Goal: Task Accomplishment & Management: Manage account settings

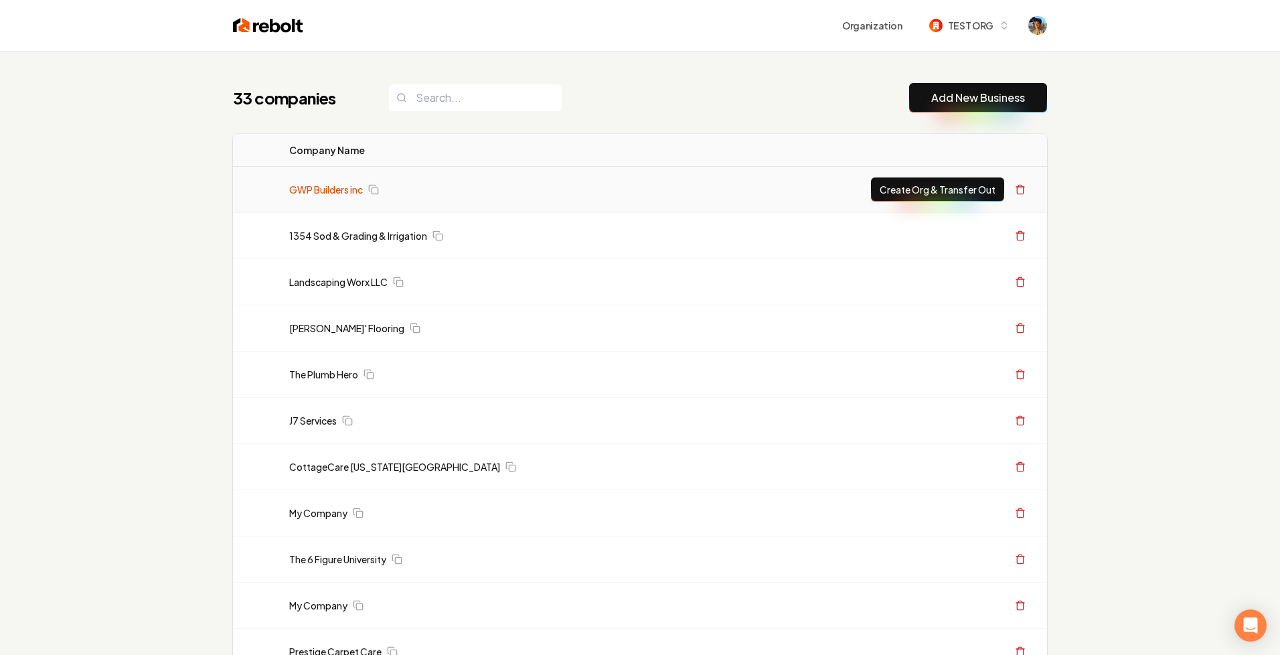
click at [326, 190] on link "GWP Builders inc" at bounding box center [326, 189] width 74 height 13
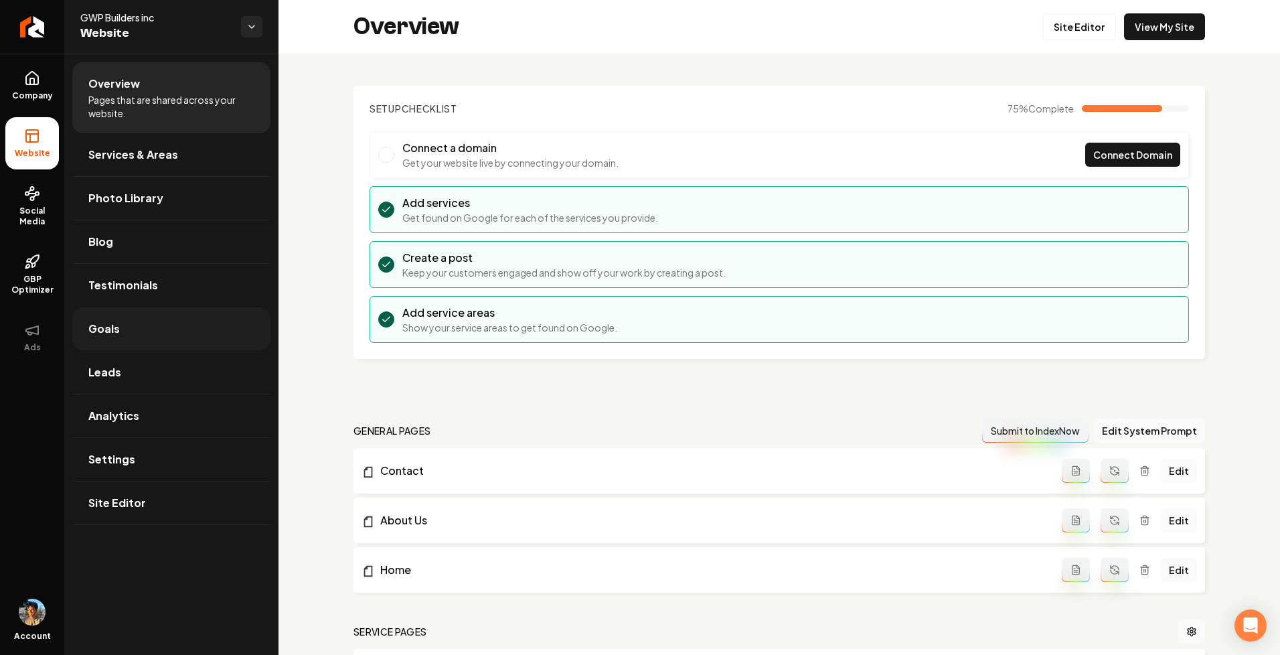
click at [151, 334] on link "Goals" at bounding box center [171, 328] width 198 height 43
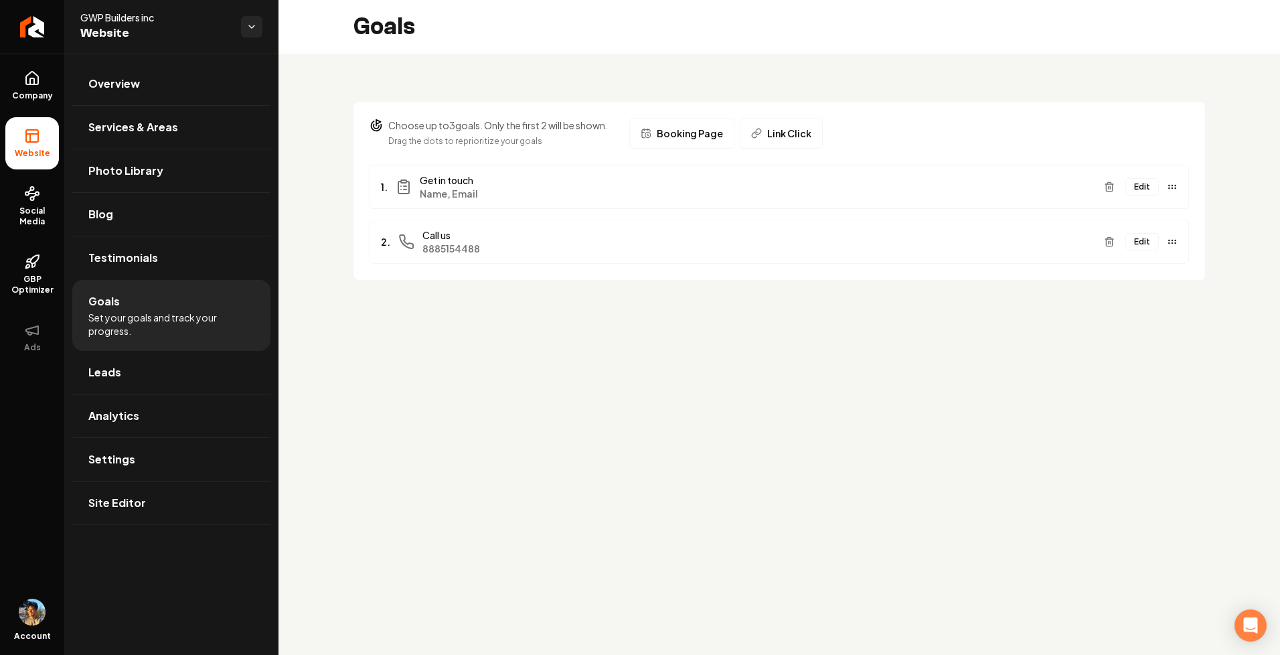
click at [1140, 236] on button "Edit" at bounding box center [1142, 241] width 33 height 17
click at [1149, 181] on button "Edit" at bounding box center [1142, 186] width 33 height 17
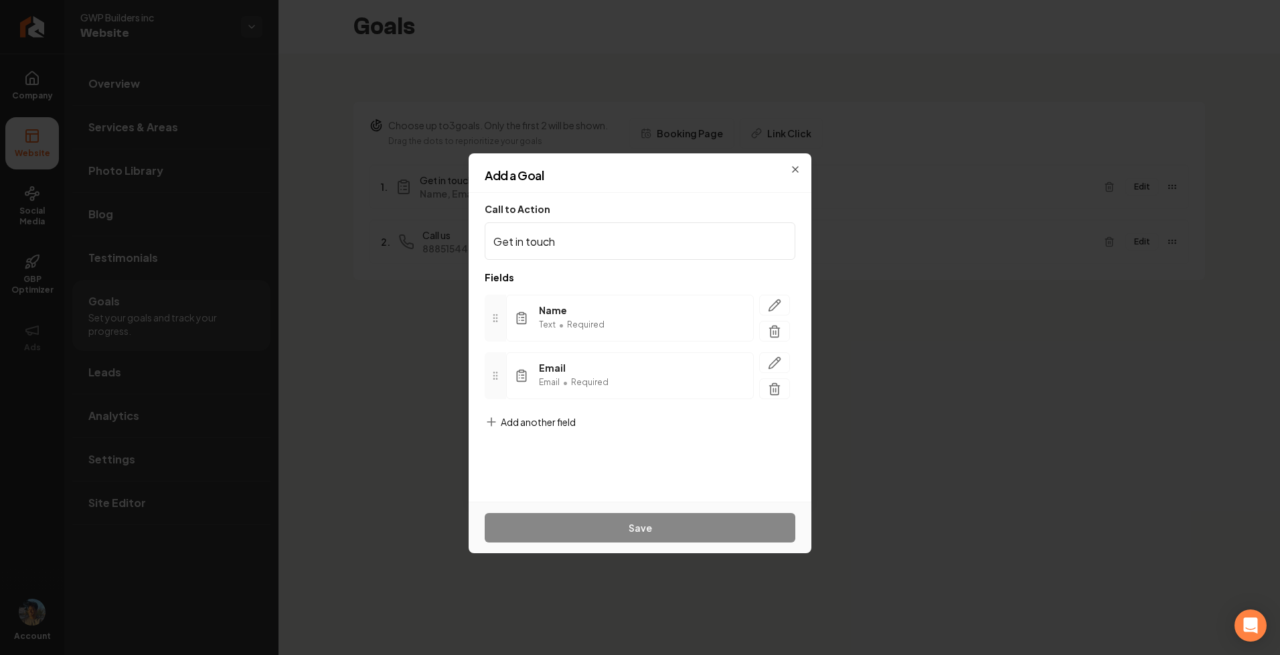
click at [548, 421] on span "Add another field" at bounding box center [538, 421] width 75 height 13
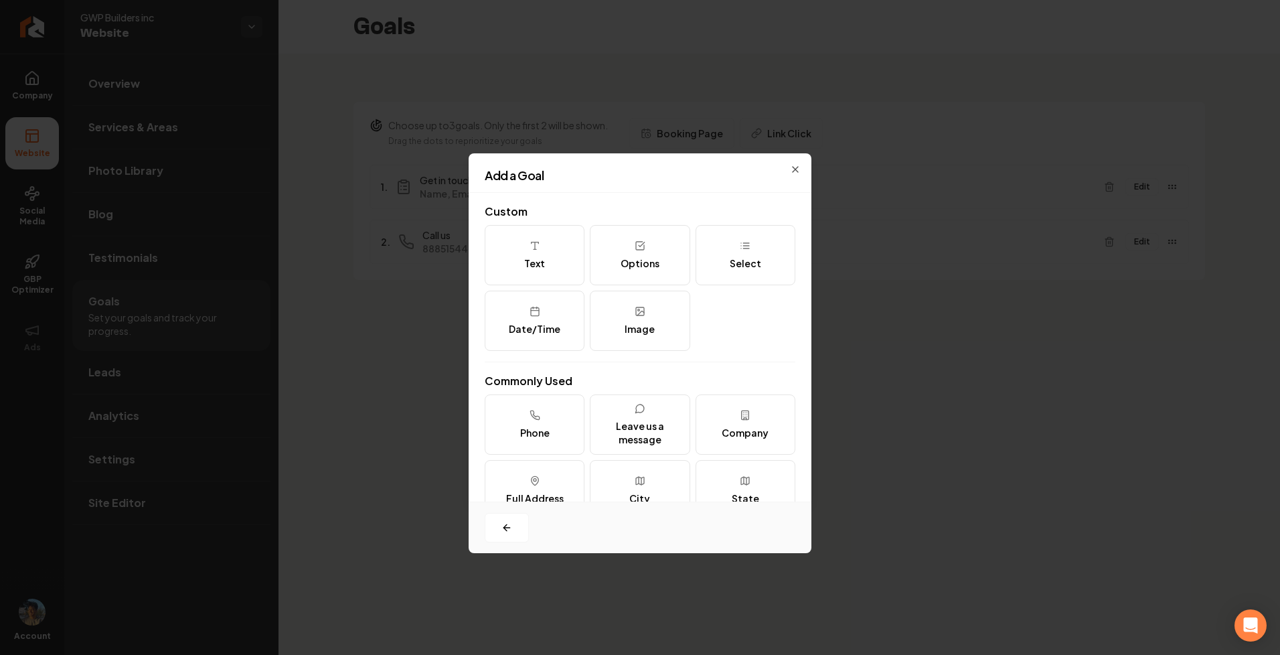
scroll to position [163, 0]
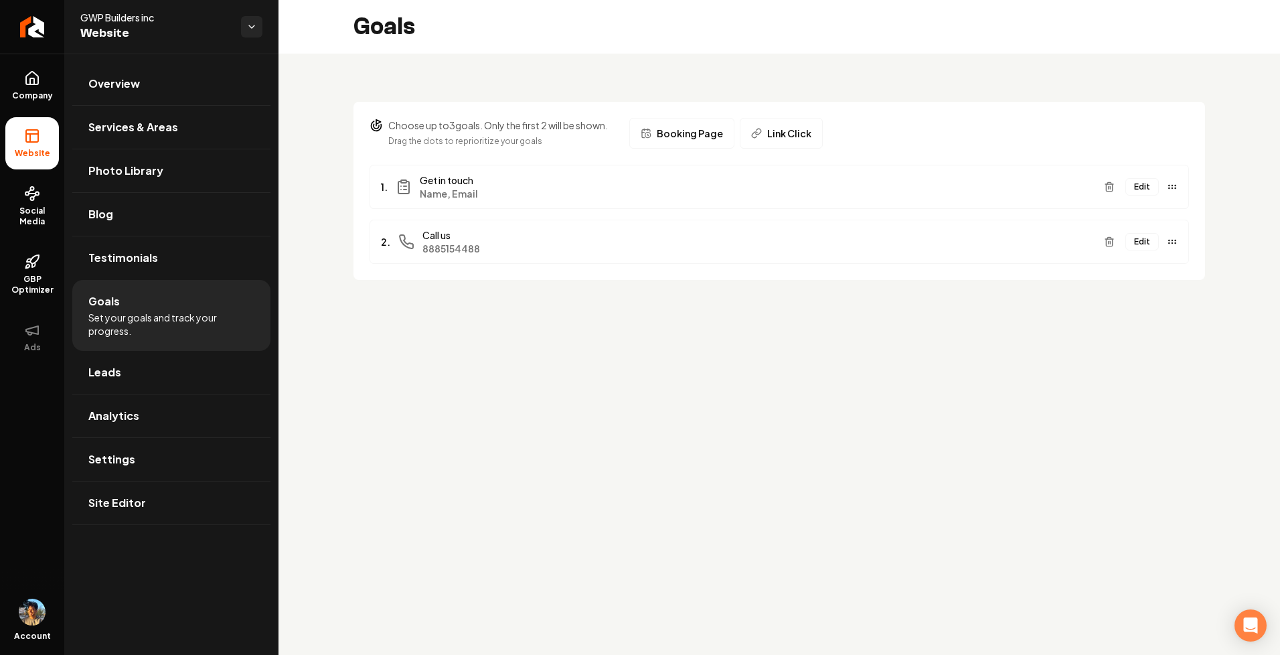
click at [1144, 179] on button "Edit" at bounding box center [1142, 186] width 33 height 17
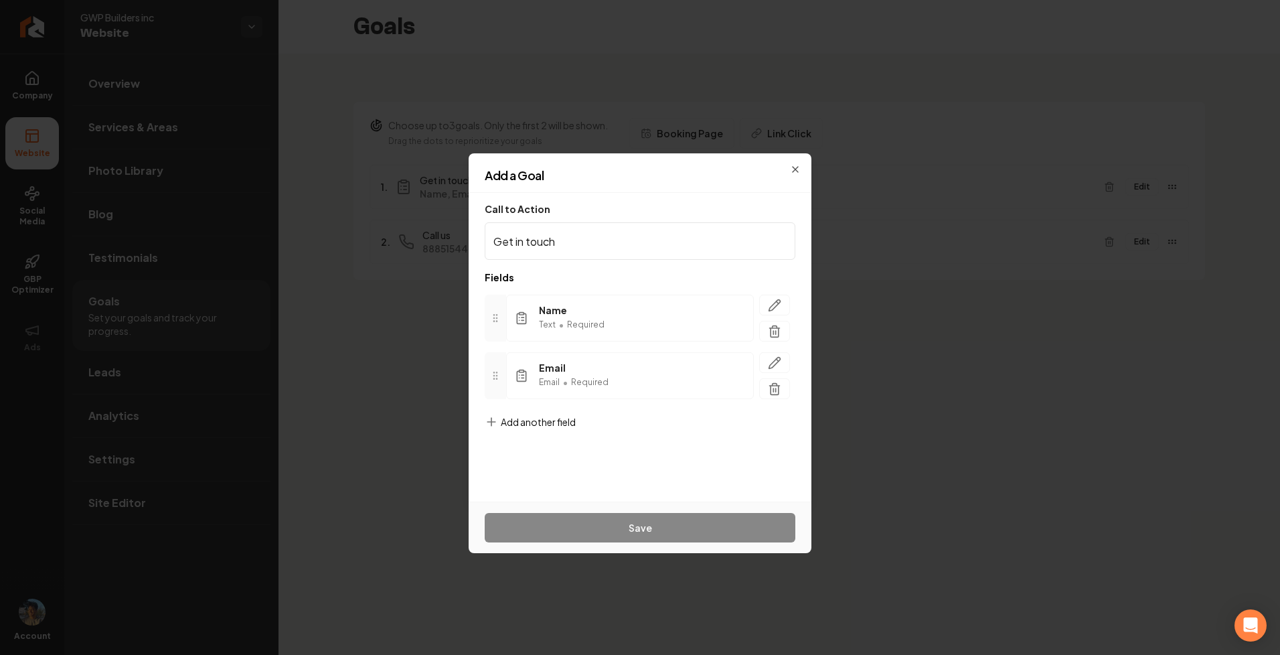
click at [542, 412] on form "Call to Action Get in touch Fields Name Text • Required Email Email • Required …" at bounding box center [640, 346] width 311 height 285
click at [542, 417] on span "Add another field" at bounding box center [538, 421] width 75 height 13
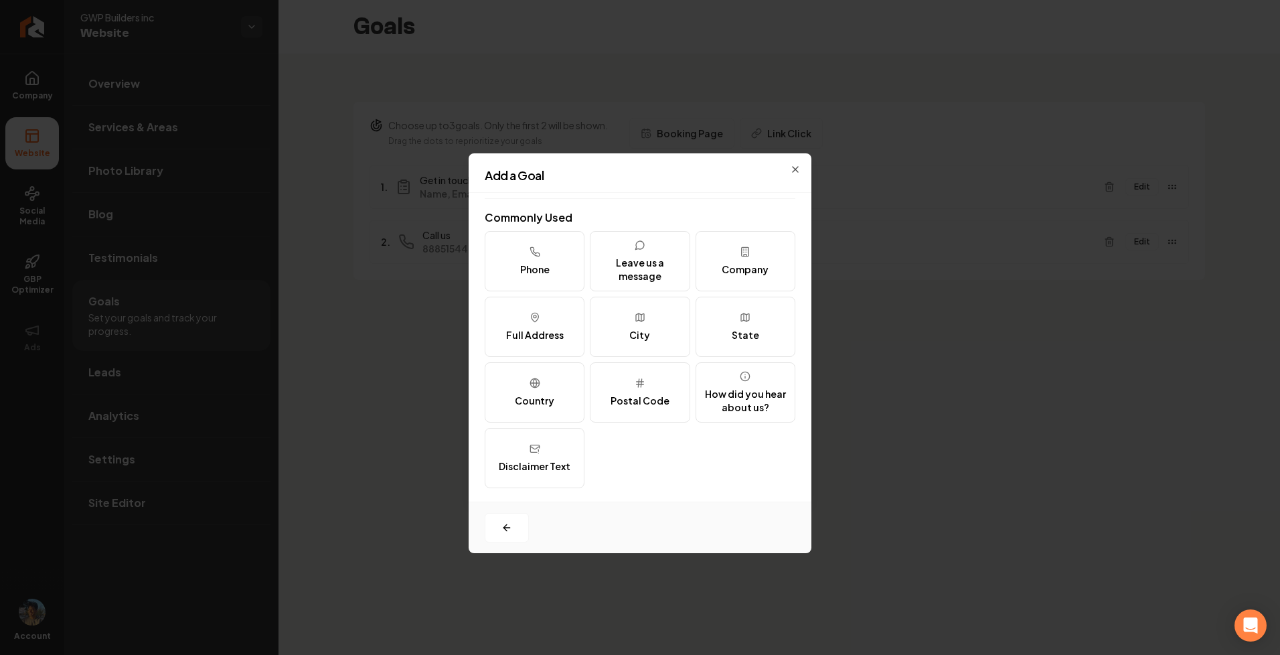
scroll to position [0, 0]
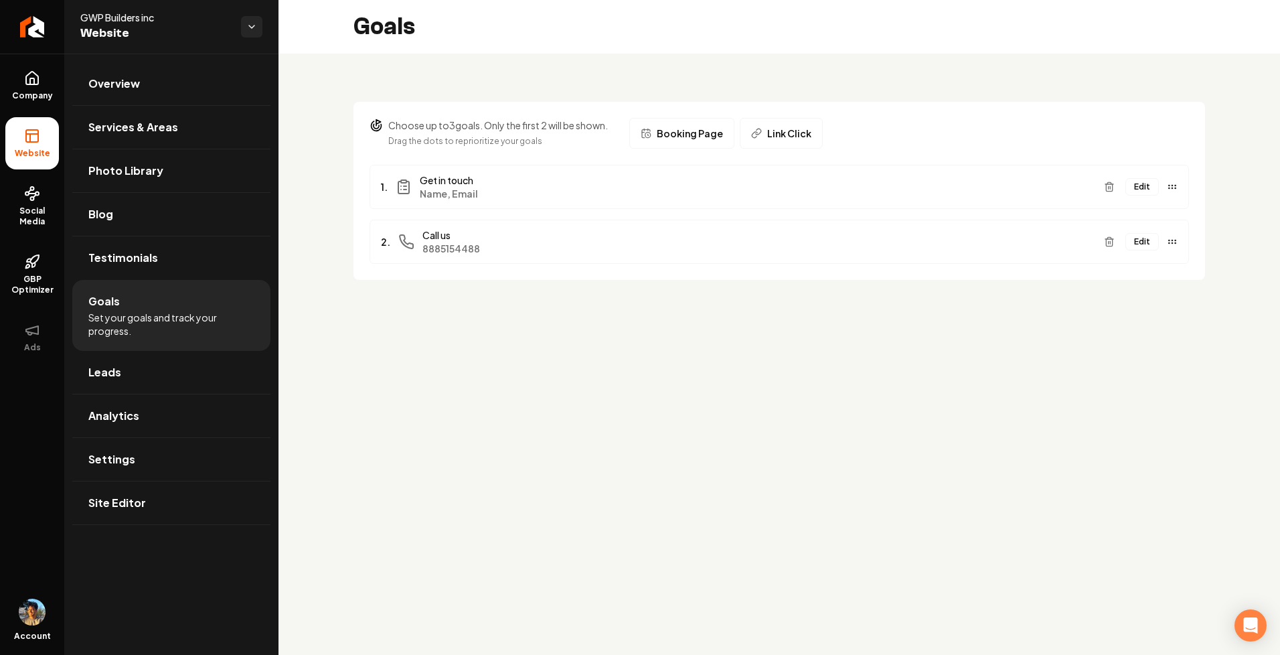
click at [1143, 194] on button "Edit" at bounding box center [1142, 186] width 33 height 17
click at [1143, 184] on button "Edit" at bounding box center [1142, 186] width 33 height 17
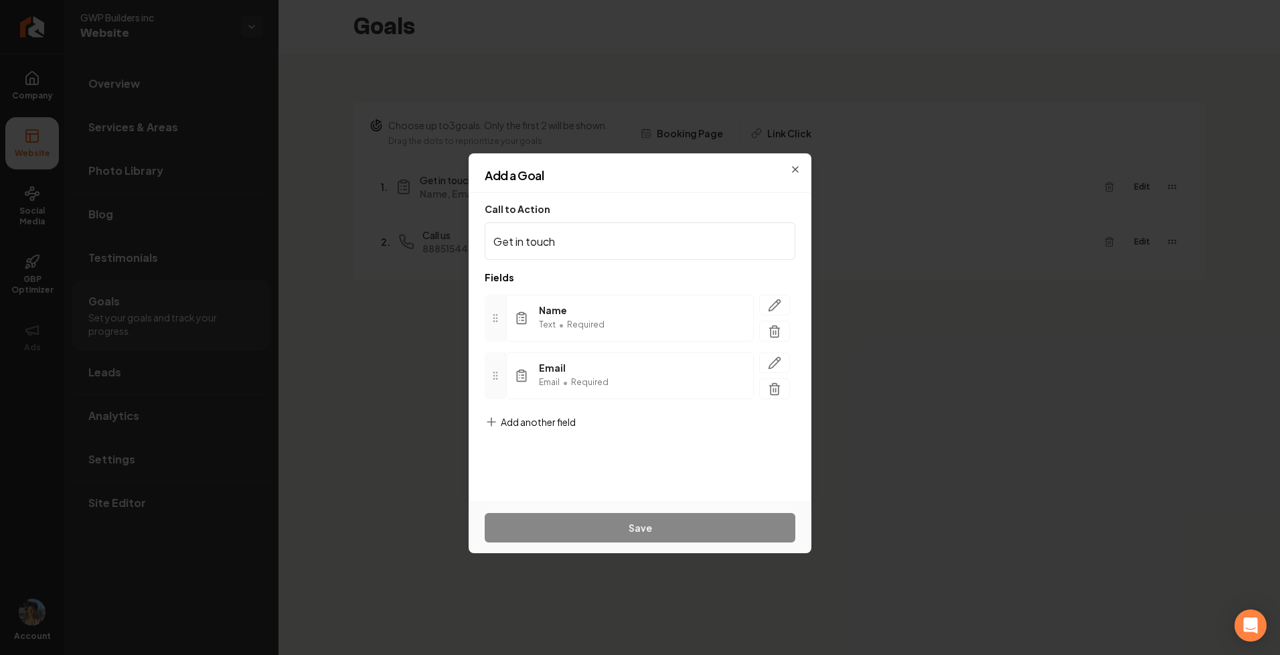
click at [526, 415] on span "Add another field" at bounding box center [538, 421] width 75 height 13
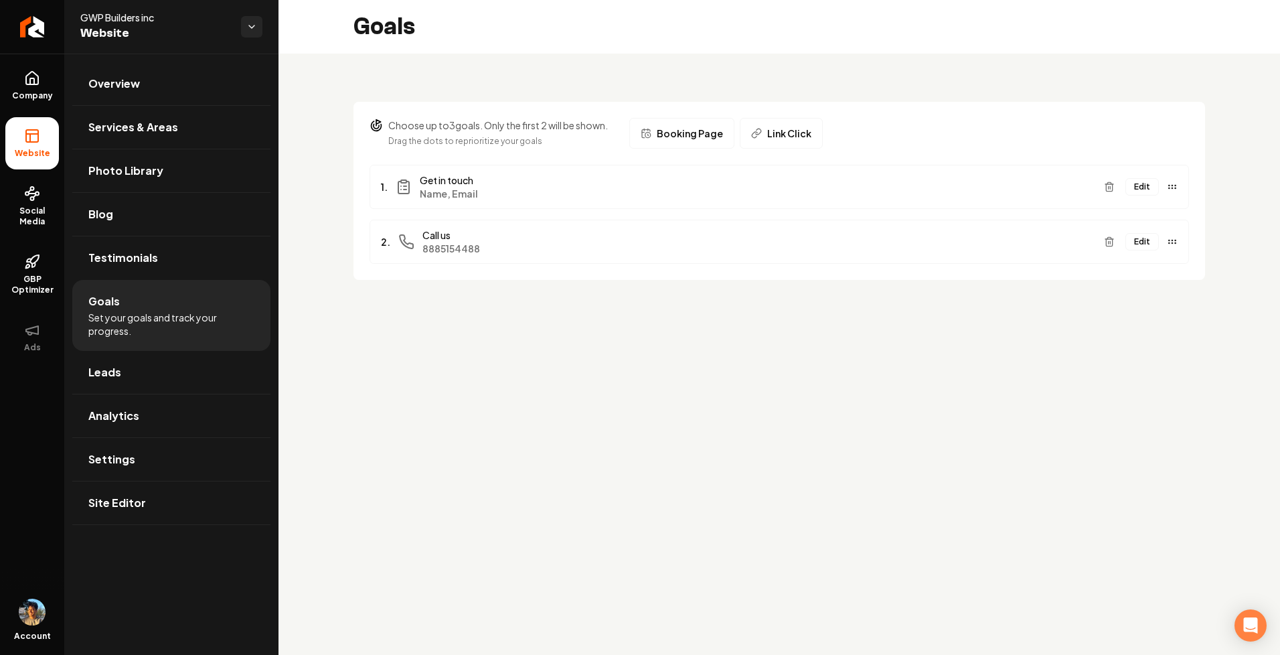
click at [1146, 186] on button "Edit" at bounding box center [1142, 186] width 33 height 17
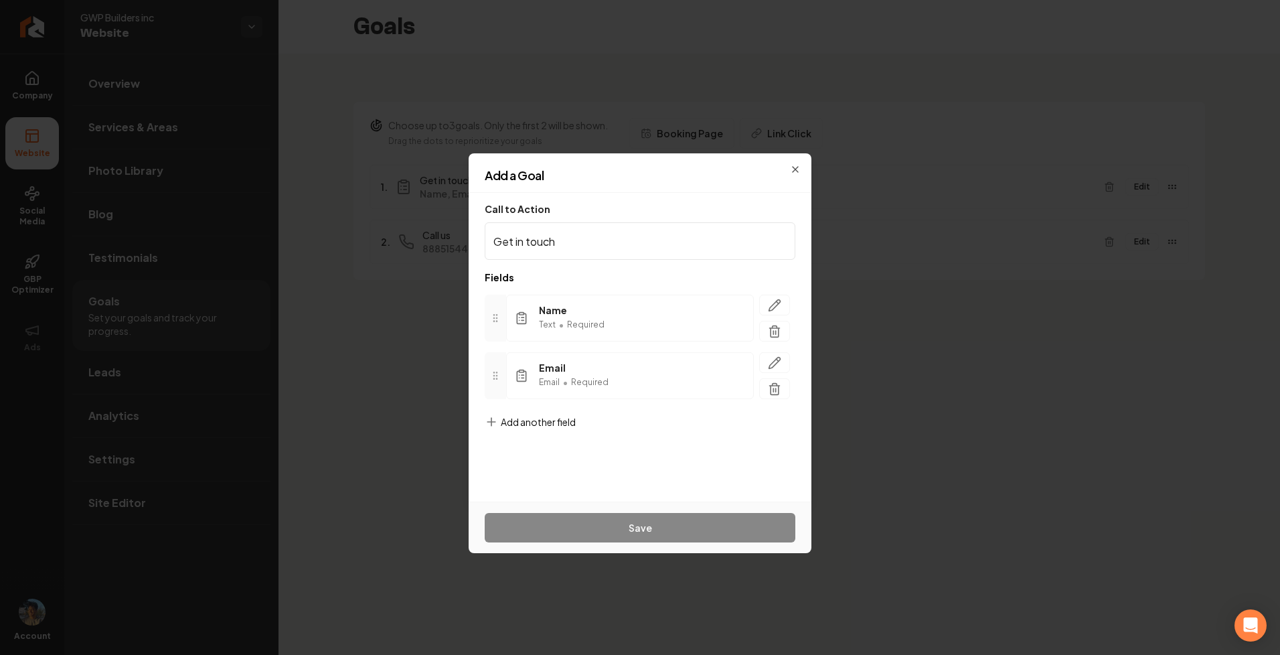
click at [550, 426] on span "Add another field" at bounding box center [538, 421] width 75 height 13
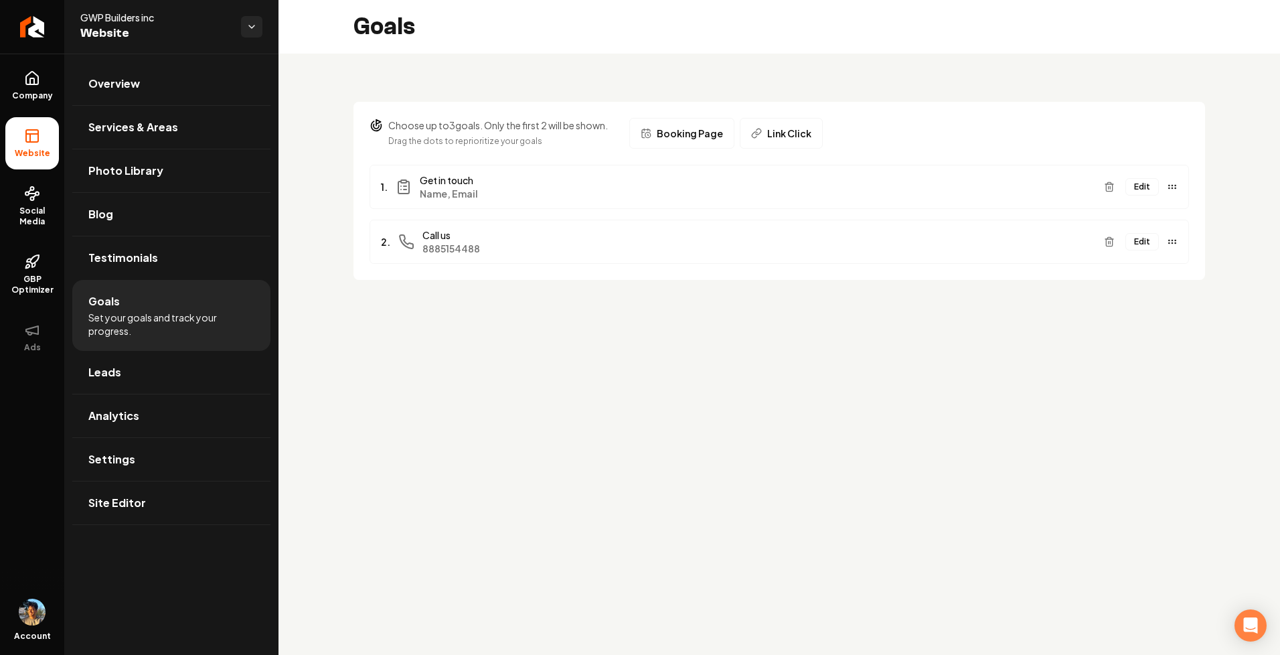
click at [1150, 185] on button "Edit" at bounding box center [1142, 186] width 33 height 17
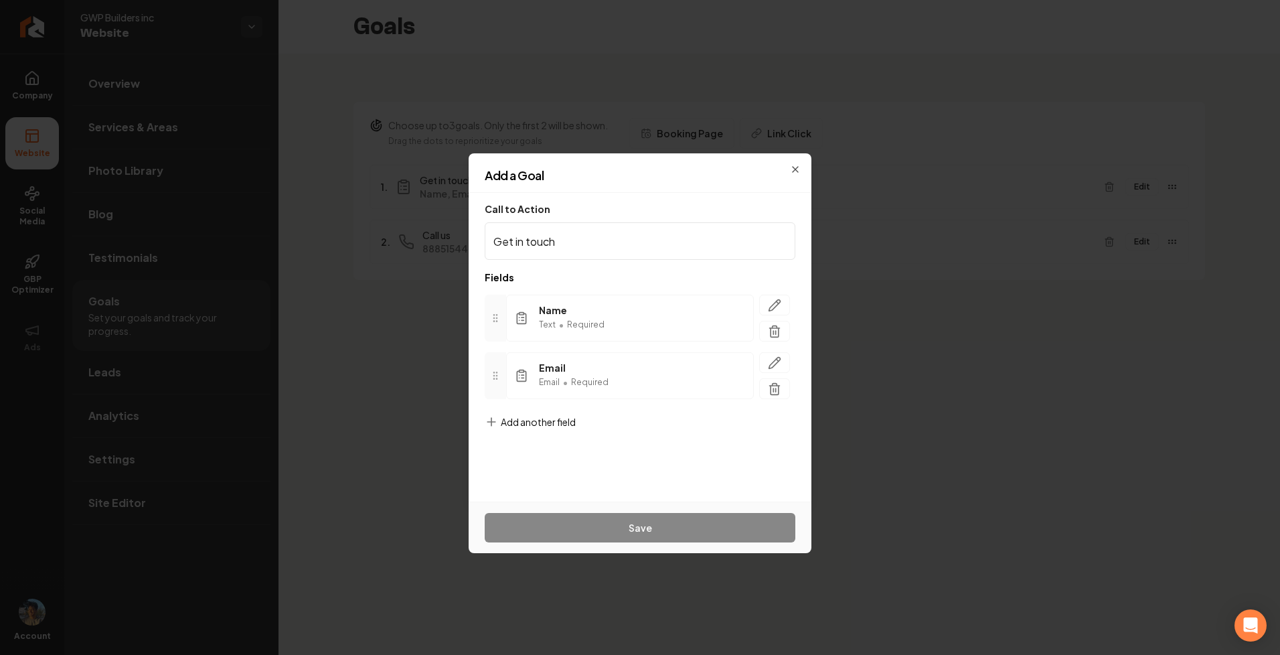
click at [590, 420] on form "Call to Action Get in touch Fields Name Text • Required Email Email • Required …" at bounding box center [640, 346] width 311 height 285
click at [559, 423] on span "Add another field" at bounding box center [538, 421] width 75 height 13
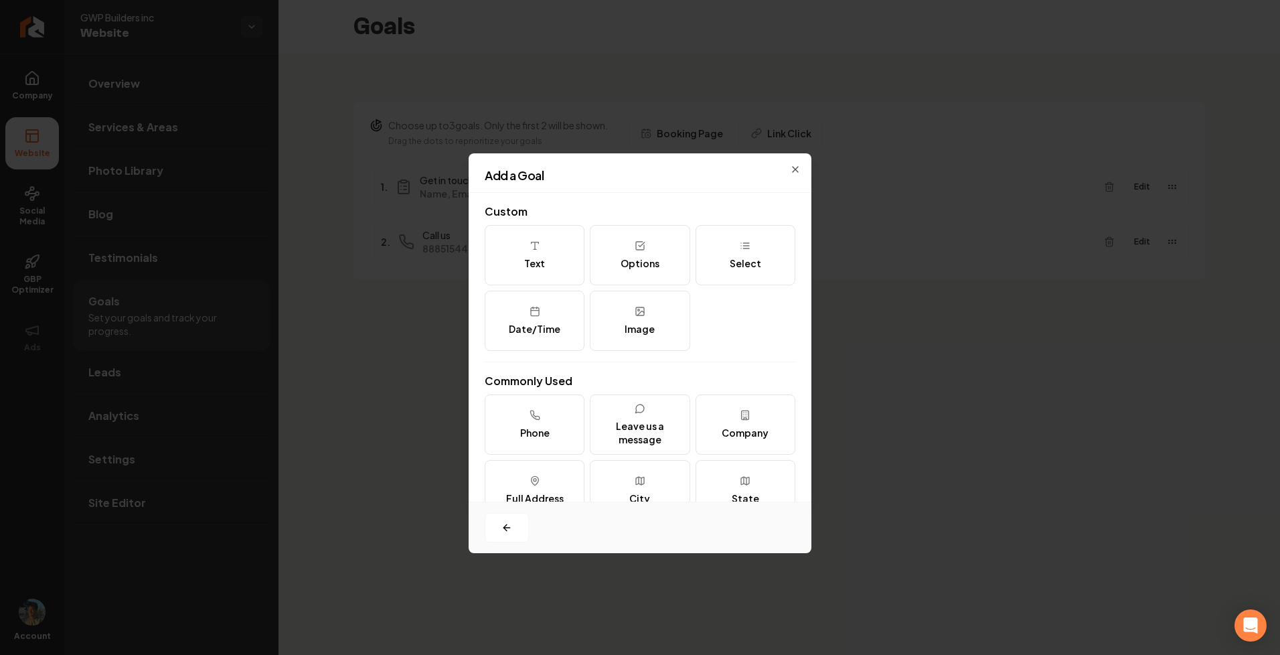
click at [798, 171] on div "Add a Goal" at bounding box center [640, 180] width 343 height 23
click at [797, 167] on icon "button" at bounding box center [795, 169] width 11 height 11
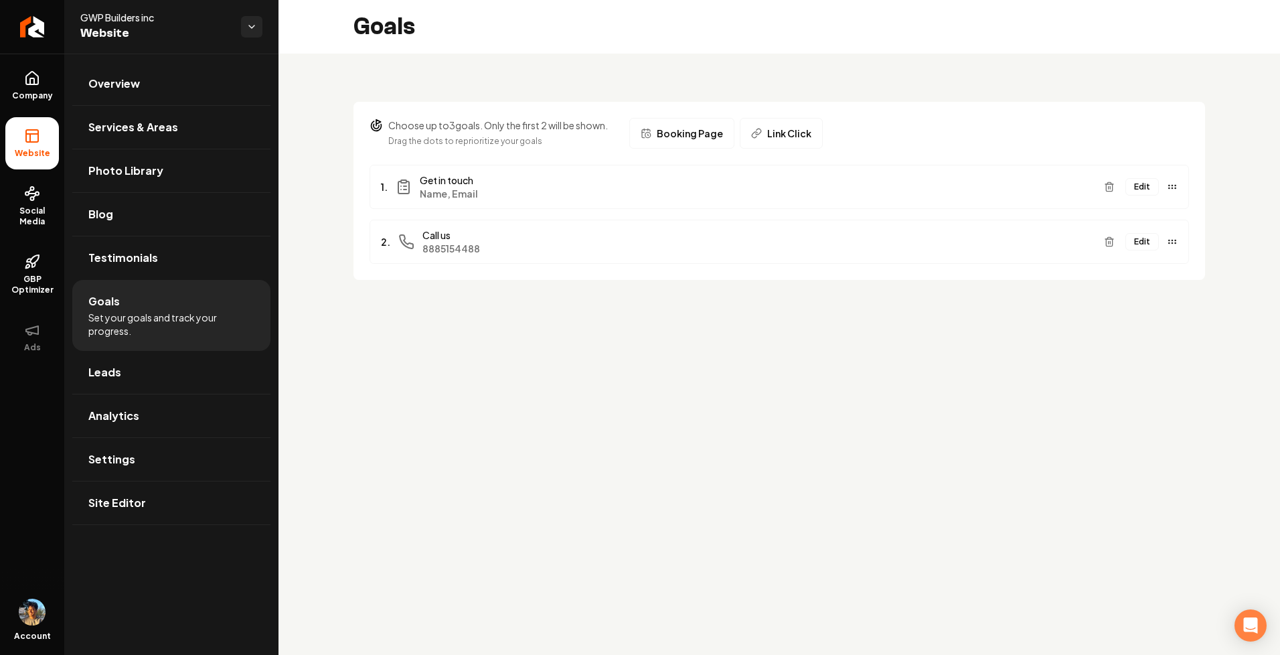
click at [1139, 184] on button "Edit" at bounding box center [1142, 186] width 33 height 17
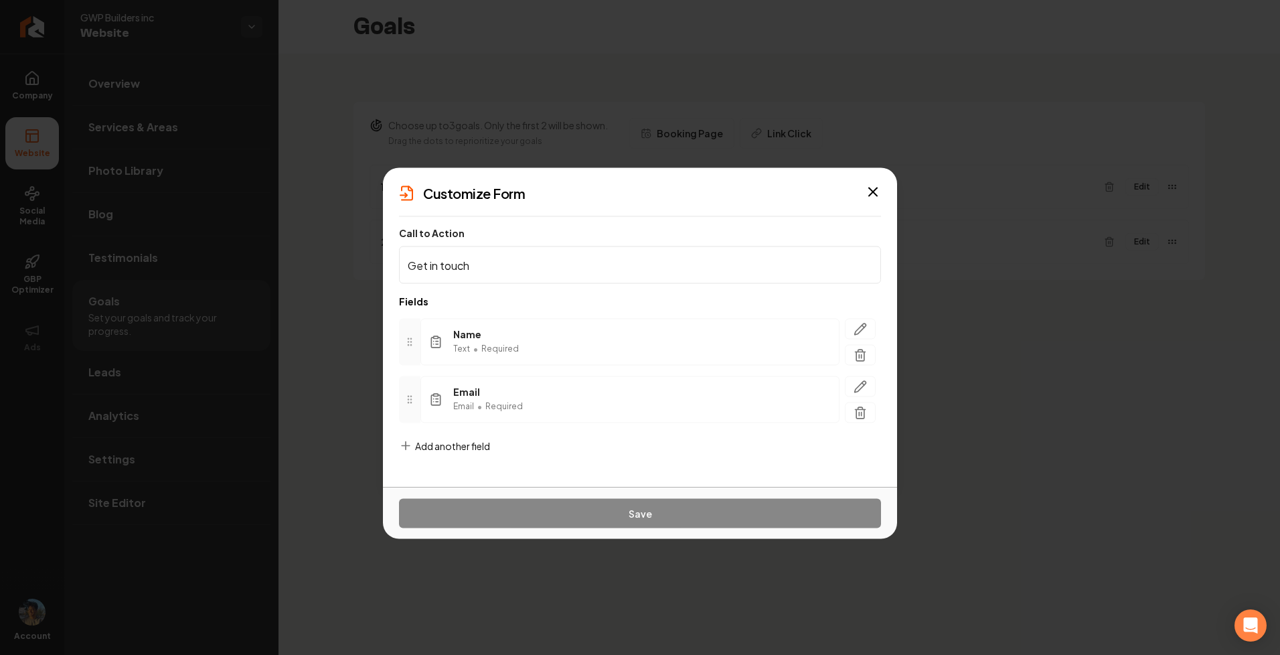
click at [504, 452] on form "Call to Action Get in touch Fields Name Text • Required Email Email • Required …" at bounding box center [640, 351] width 482 height 246
click at [444, 447] on span "Add another field" at bounding box center [452, 445] width 75 height 13
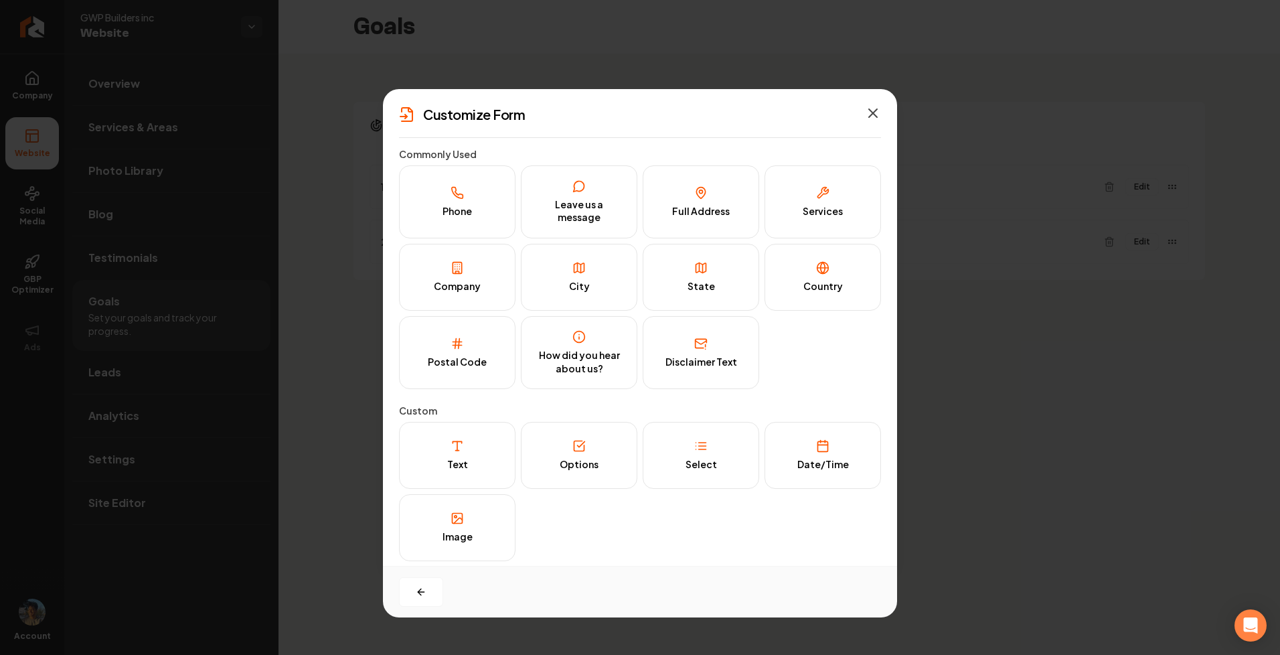
click at [872, 112] on icon "button" at bounding box center [873, 113] width 8 height 8
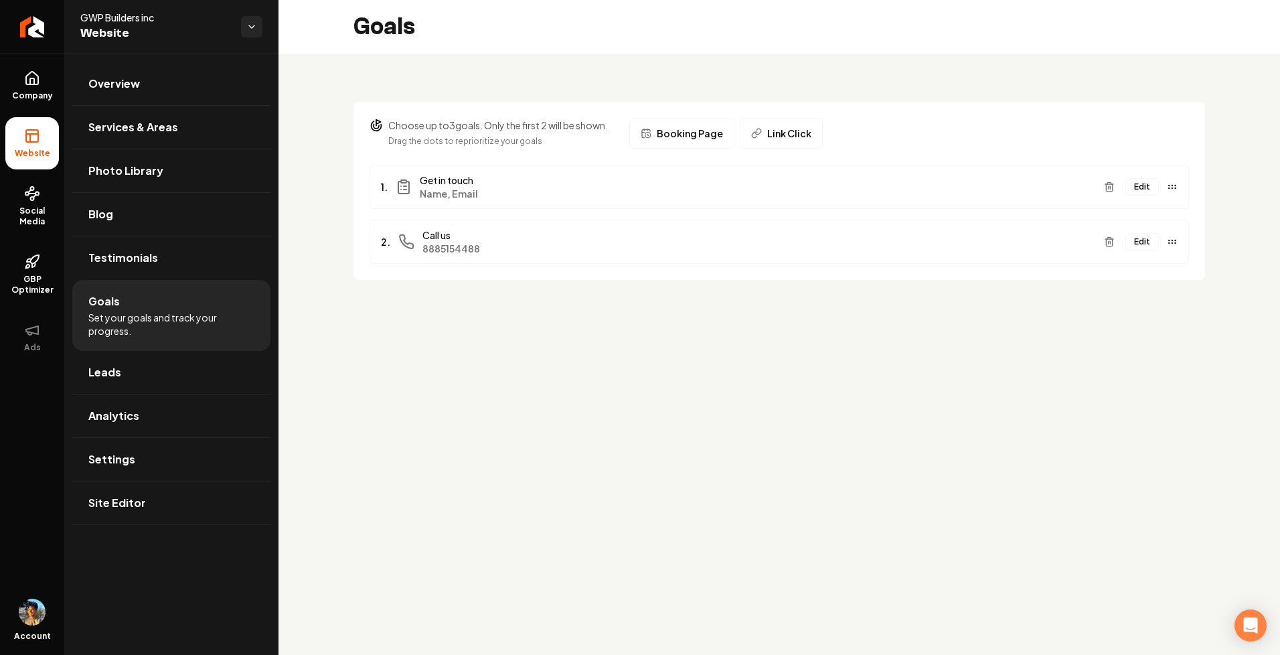
click at [512, 98] on div "Choose up to 3 goals. Only the first 2 will be shown. Drag the dots to repriori…" at bounding box center [780, 183] width 1002 height 258
click at [123, 119] on span "Services & Areas" at bounding box center [133, 127] width 90 height 16
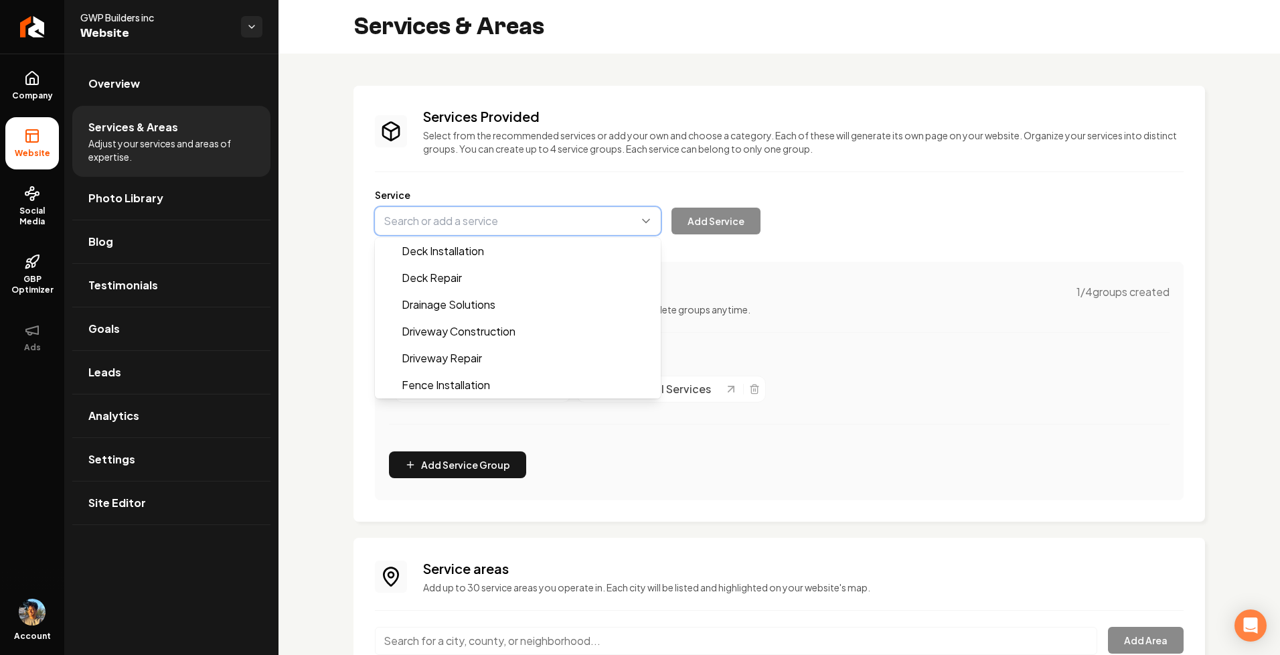
click at [645, 218] on button "Main content area" at bounding box center [518, 221] width 286 height 28
type input "Deck Repair"
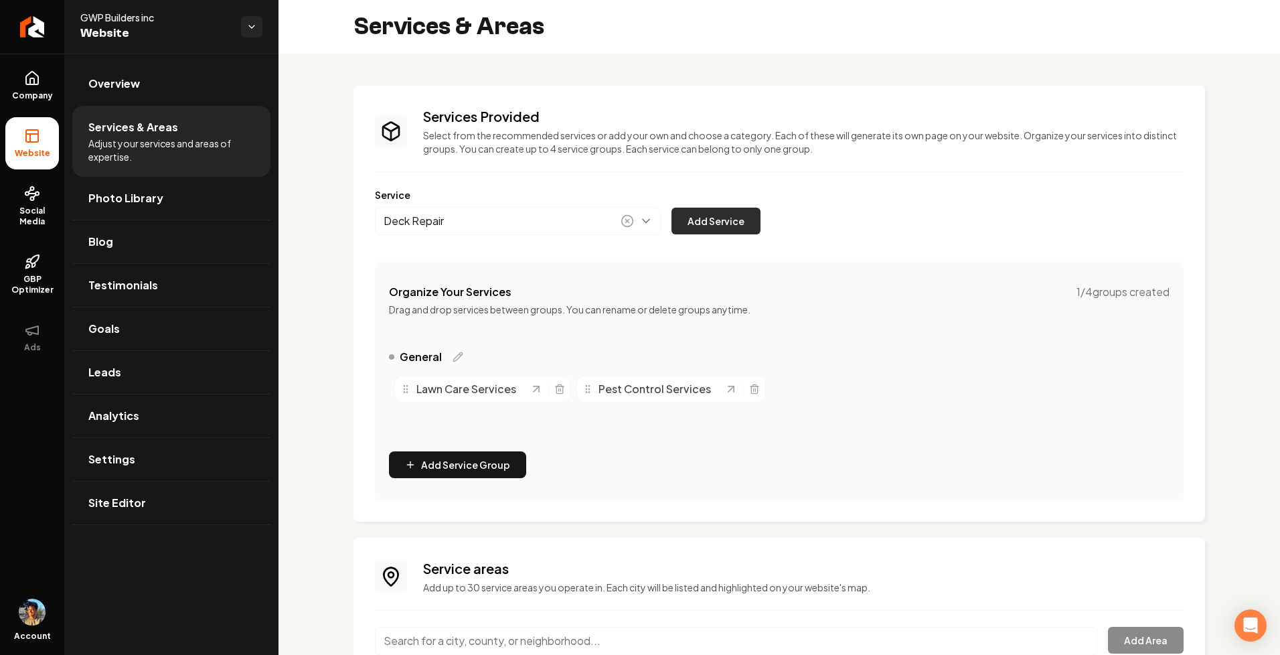
click at [689, 220] on button "Add Service" at bounding box center [716, 221] width 89 height 27
click at [643, 221] on button "Main content area" at bounding box center [518, 221] width 286 height 28
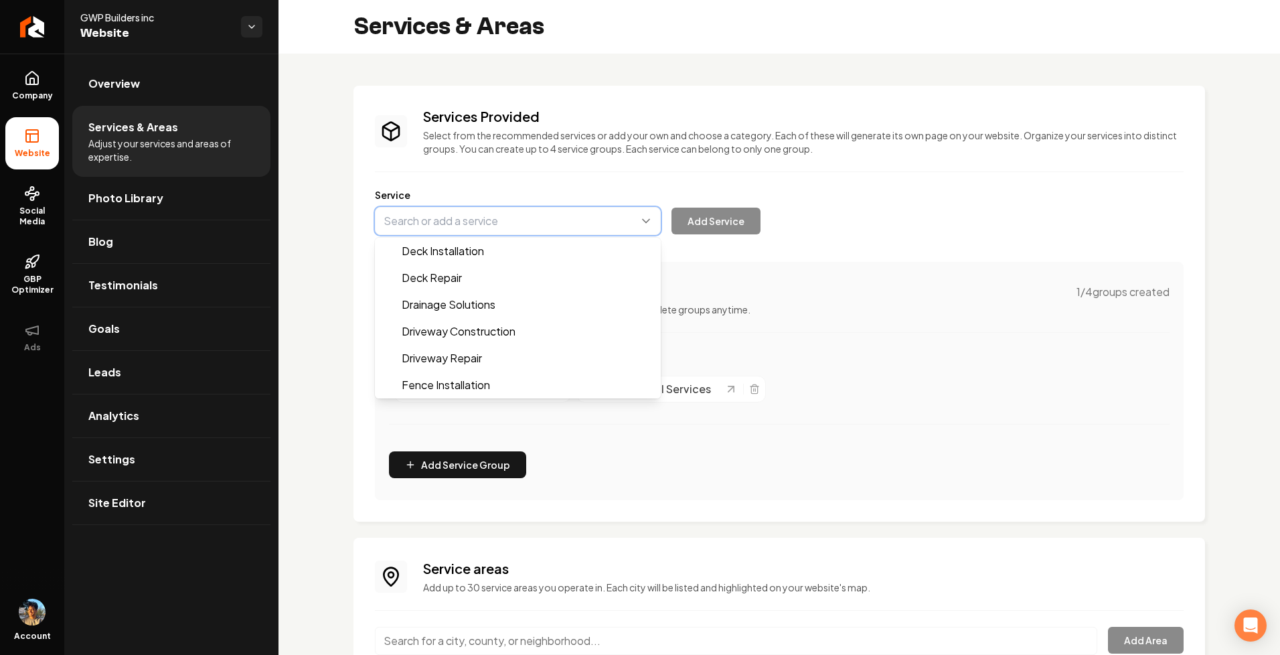
type input "Drainage Solutions"
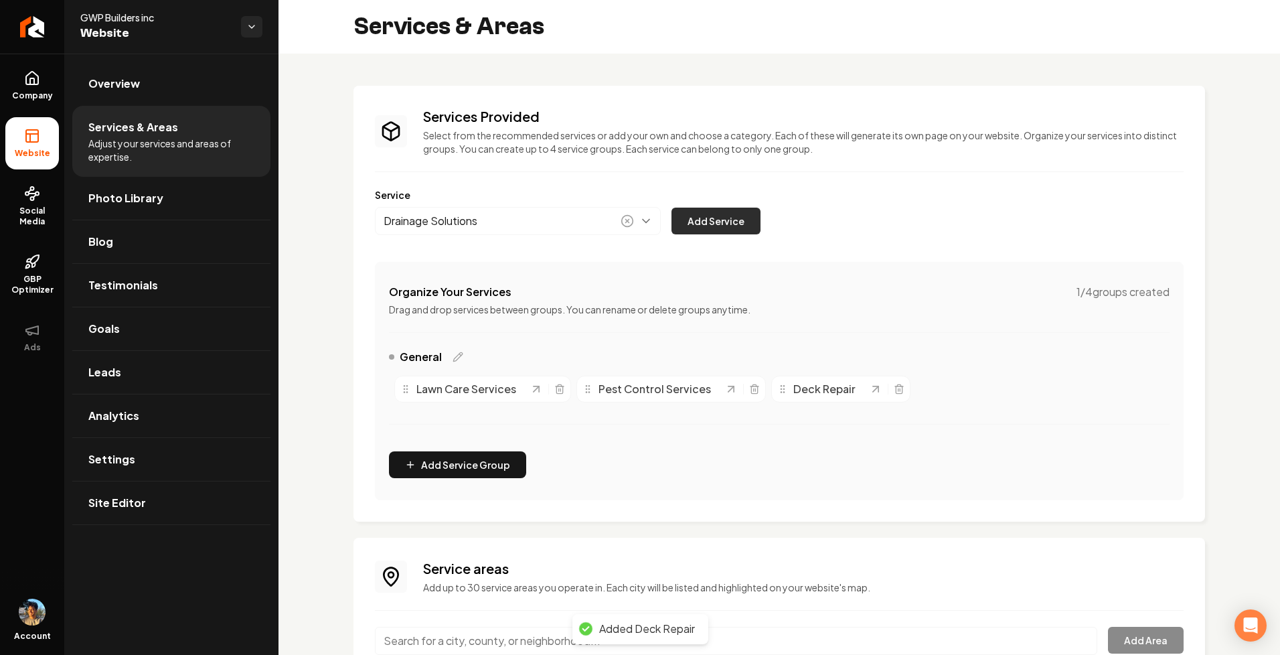
click at [716, 223] on button "Add Service" at bounding box center [716, 221] width 89 height 27
click at [638, 220] on button "Main content area" at bounding box center [518, 221] width 286 height 28
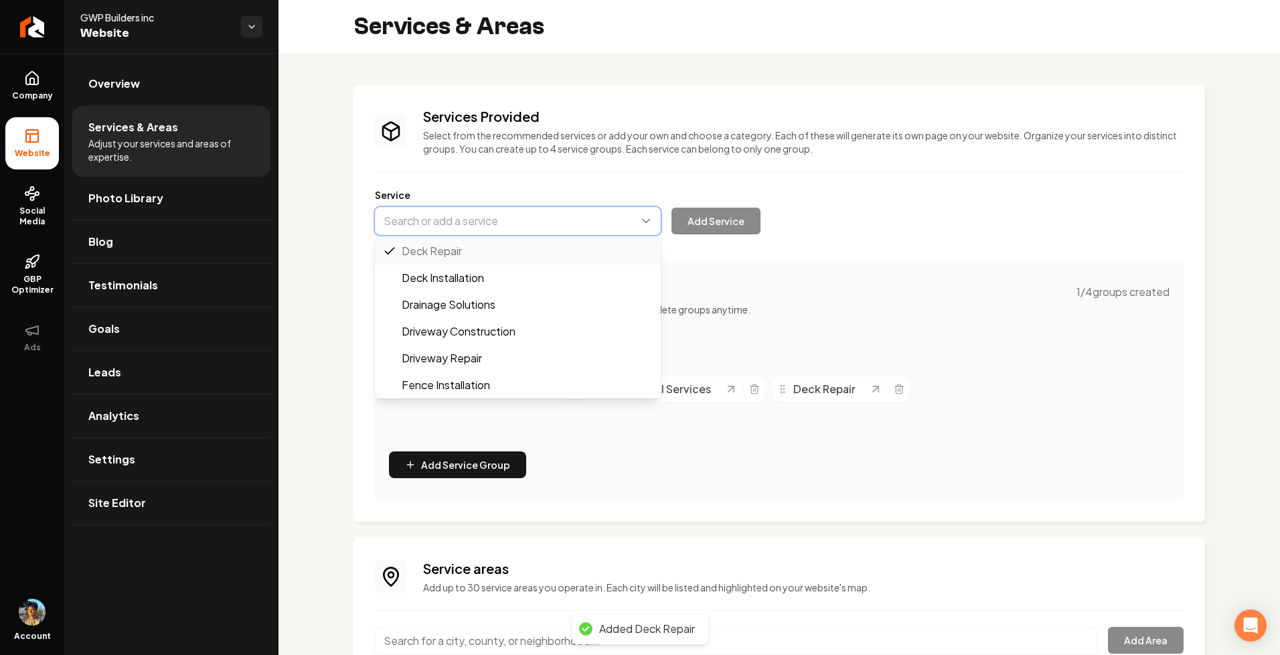
type input "Driveway Repair"
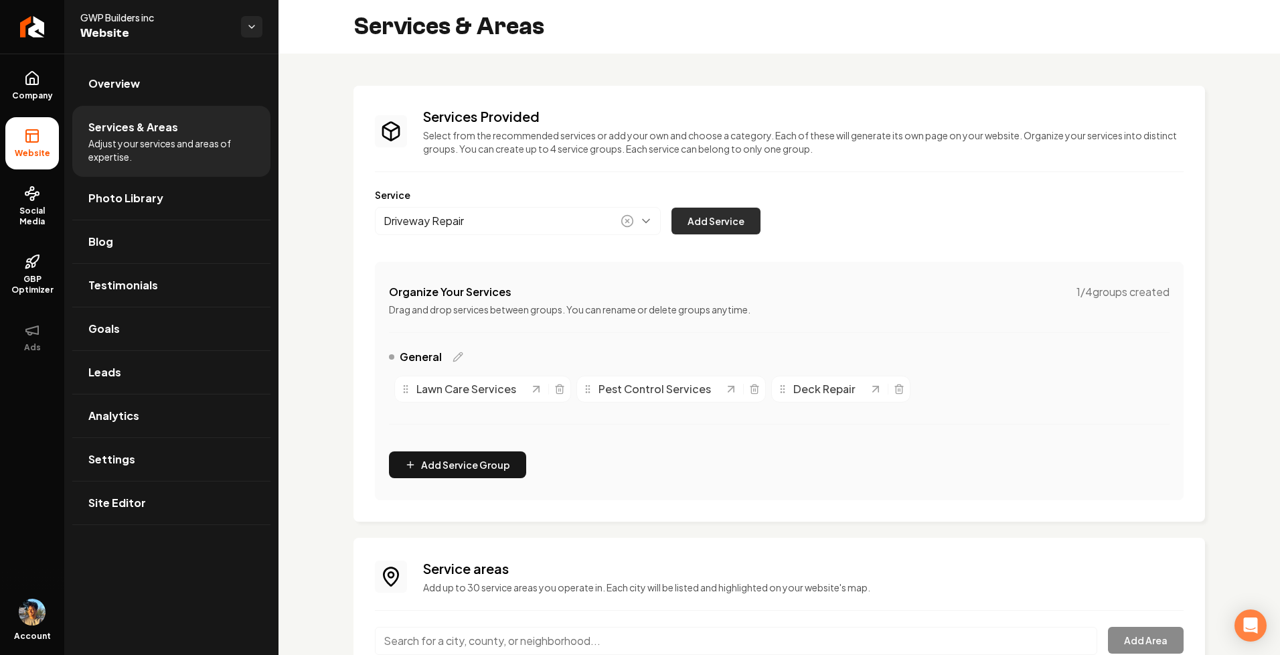
click at [712, 221] on button "Add Service" at bounding box center [716, 221] width 89 height 27
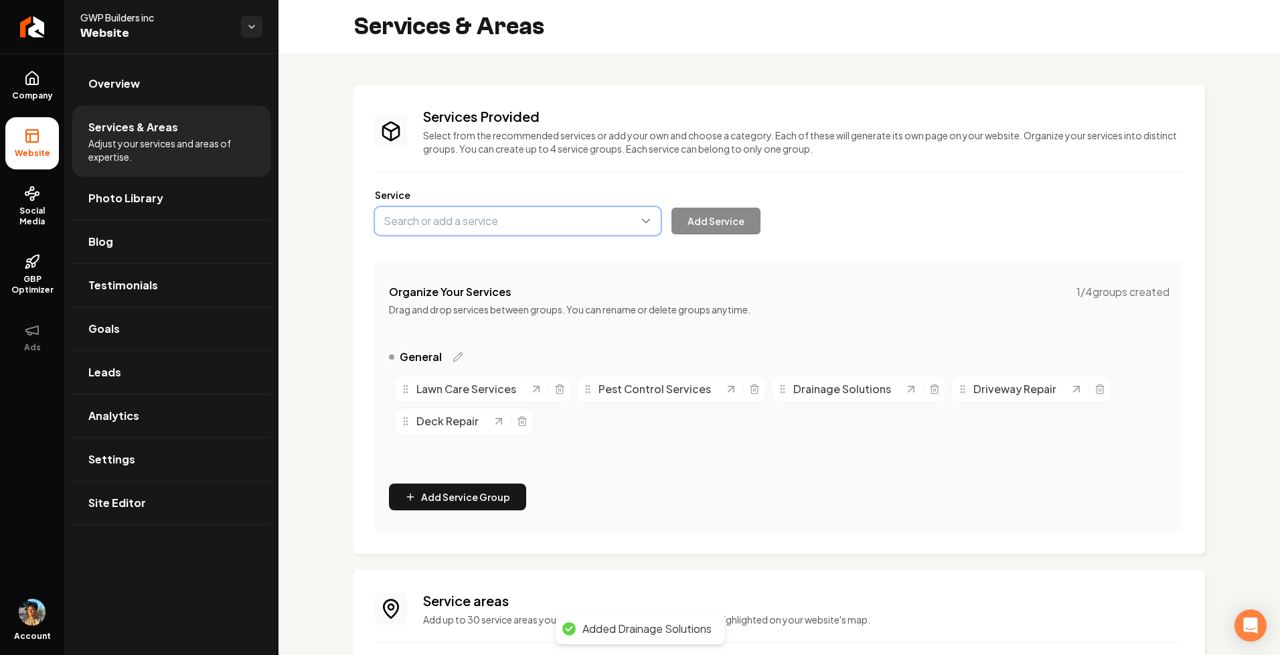
click at [652, 221] on button "Main content area" at bounding box center [518, 221] width 286 height 28
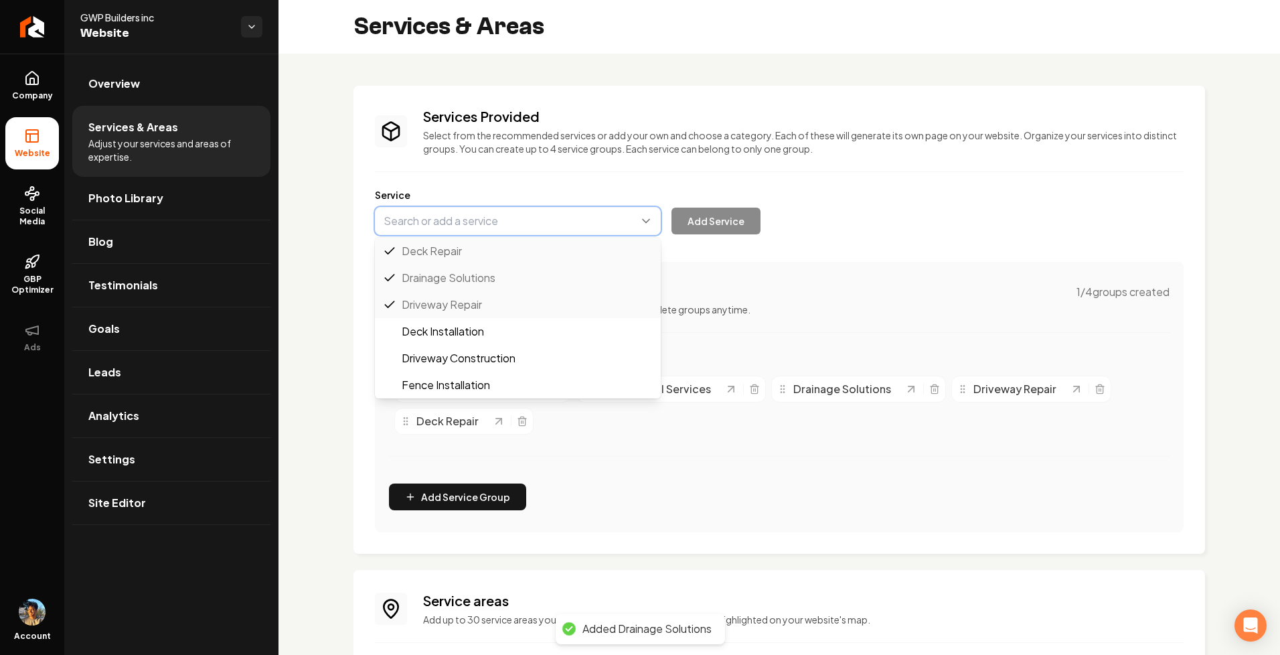
type input "Deck Installation"
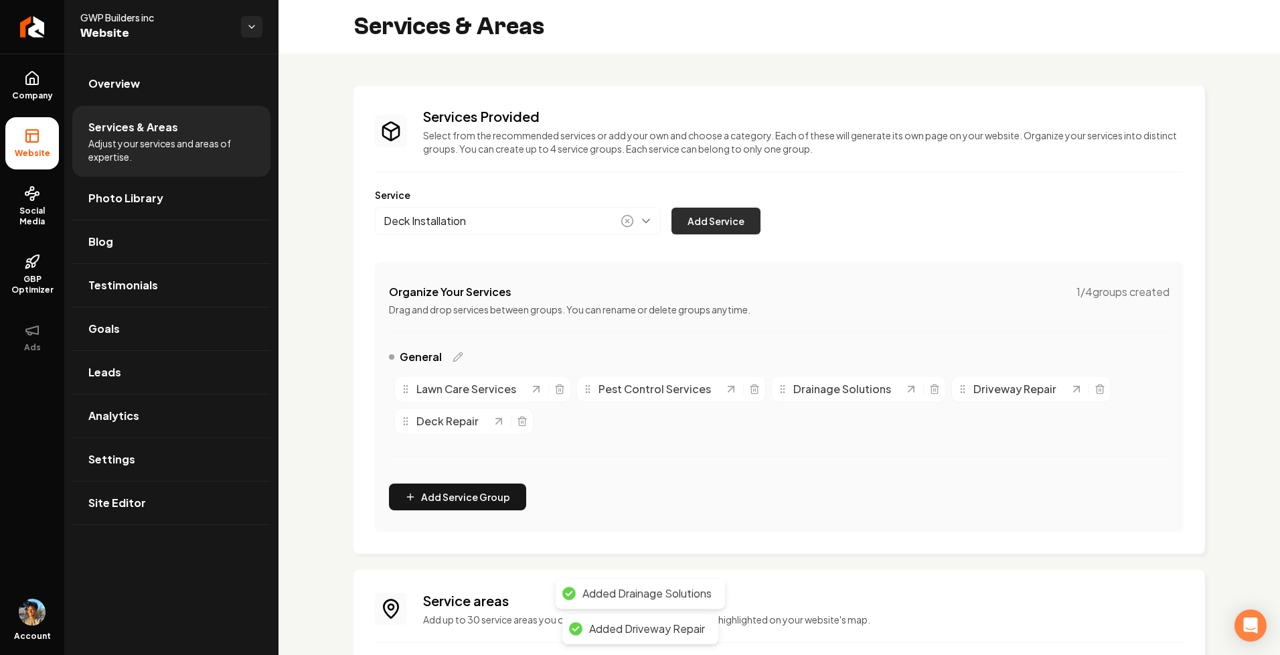
click at [720, 226] on button "Add Service" at bounding box center [716, 221] width 89 height 27
click at [130, 506] on span "Site Editor" at bounding box center [117, 503] width 58 height 16
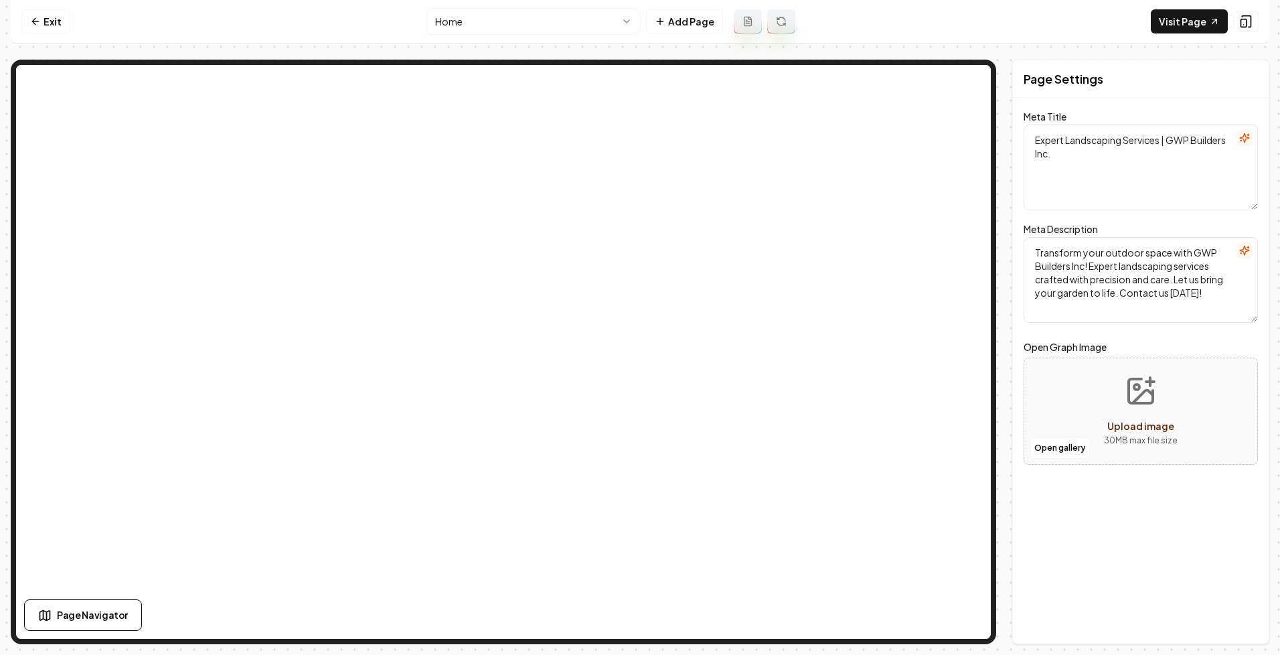
click at [1178, 35] on nav "Exit Home Add Page Visit Page" at bounding box center [640, 22] width 1259 height 44
click at [1179, 23] on link "Visit Page" at bounding box center [1189, 21] width 77 height 24
click at [46, 27] on link "Exit" at bounding box center [45, 21] width 49 height 24
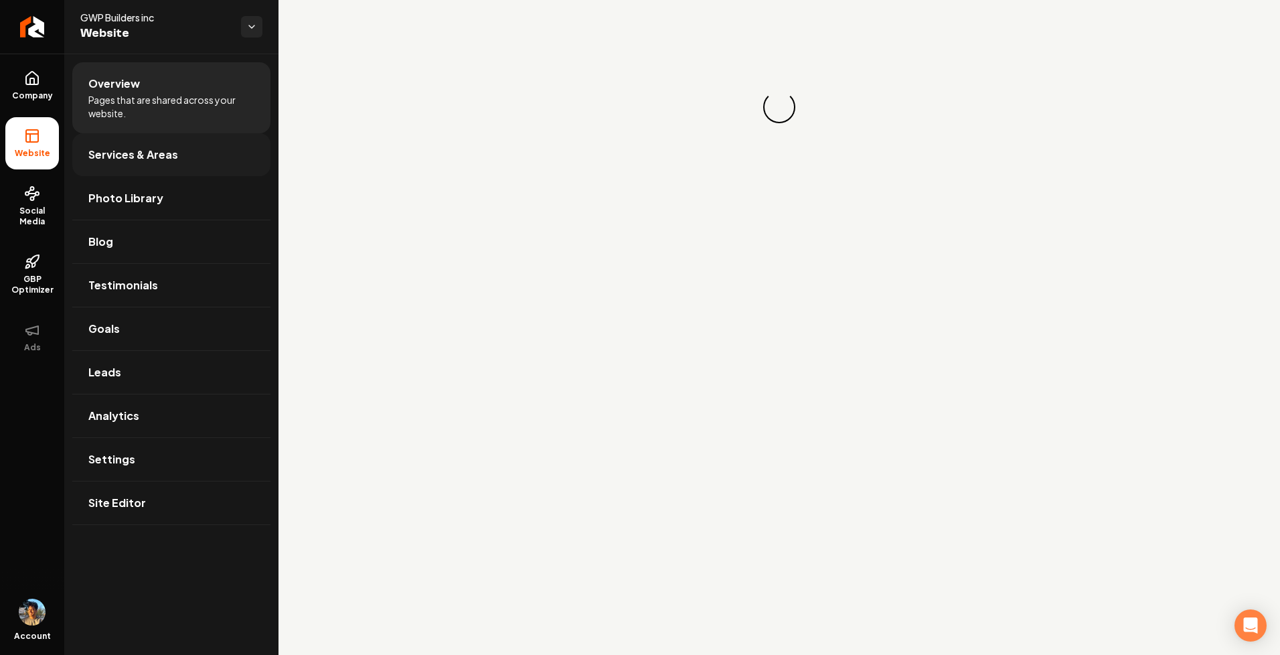
click at [185, 158] on link "Services & Areas" at bounding box center [171, 154] width 198 height 43
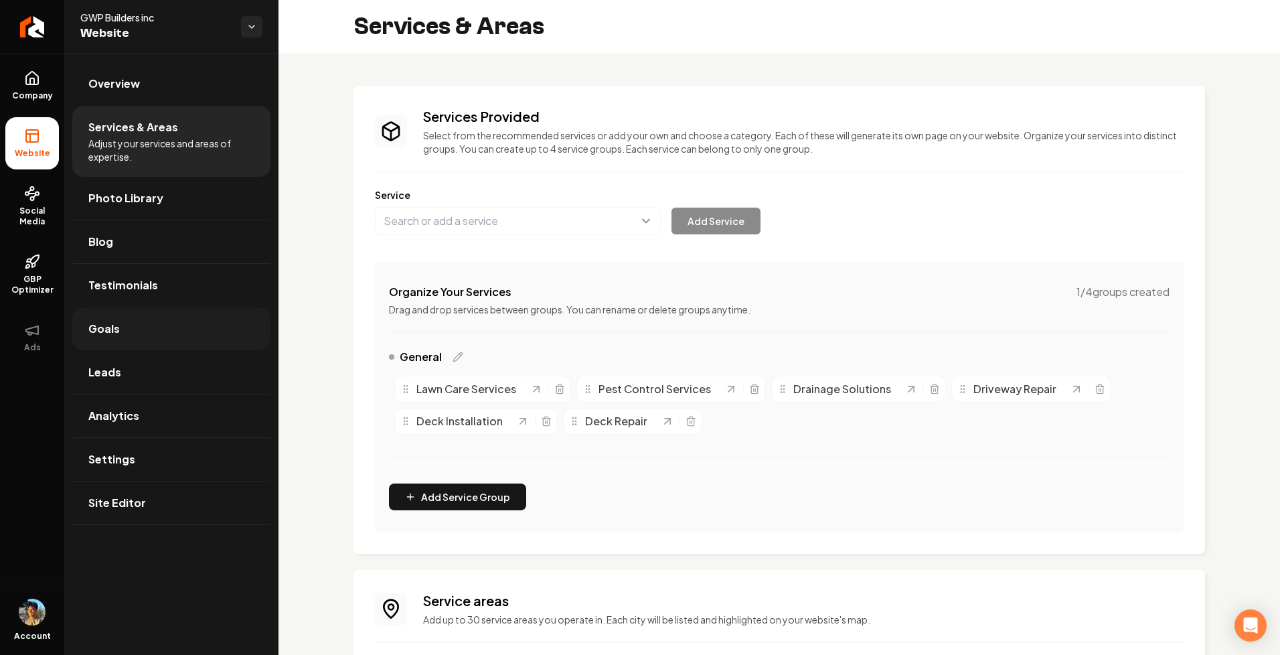
click at [127, 347] on link "Goals" at bounding box center [171, 328] width 198 height 43
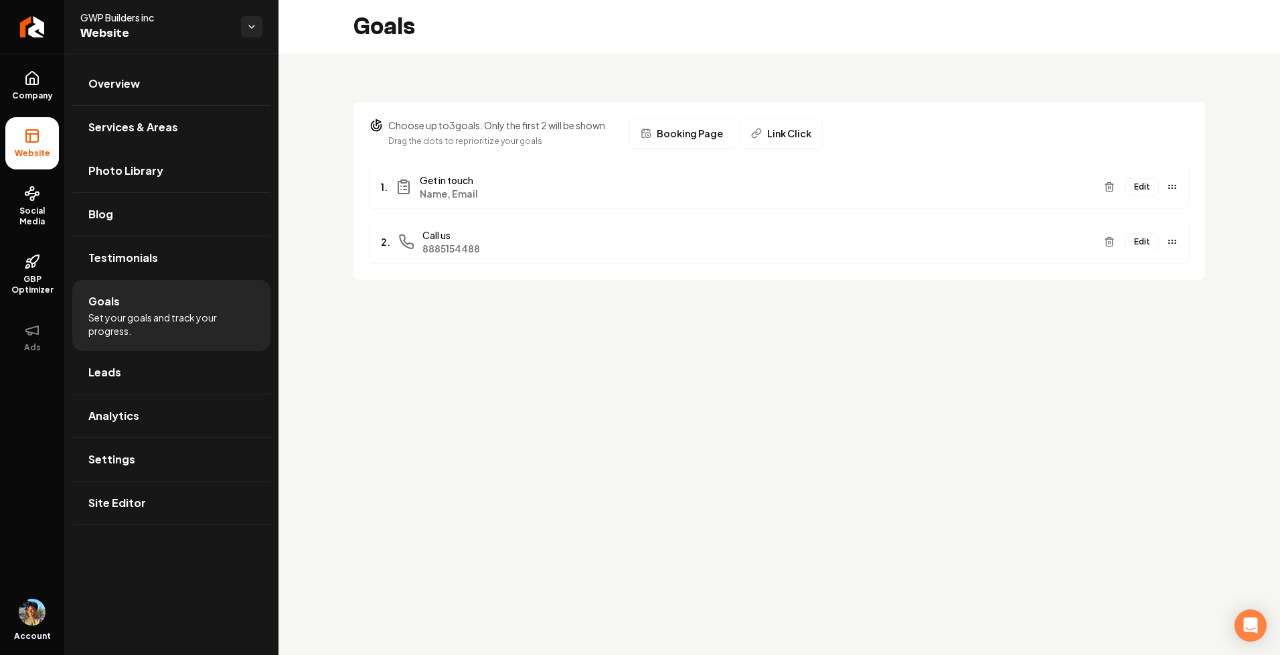
click at [451, 183] on span "Get in touch" at bounding box center [757, 179] width 674 height 13
click at [1136, 194] on button "Edit" at bounding box center [1142, 186] width 33 height 17
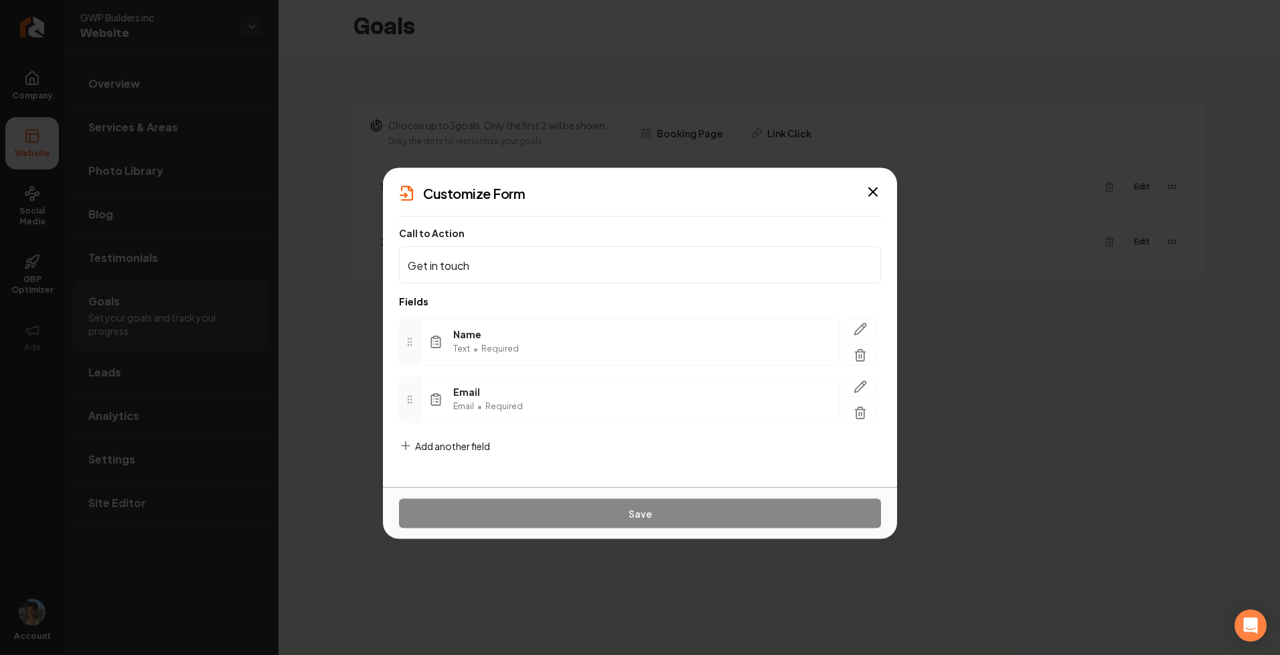
click at [456, 433] on div "Name Text • Required Email Email • Required To pick up a draggable item, press …" at bounding box center [640, 371] width 482 height 126
click at [453, 444] on span "Add another field" at bounding box center [452, 445] width 75 height 13
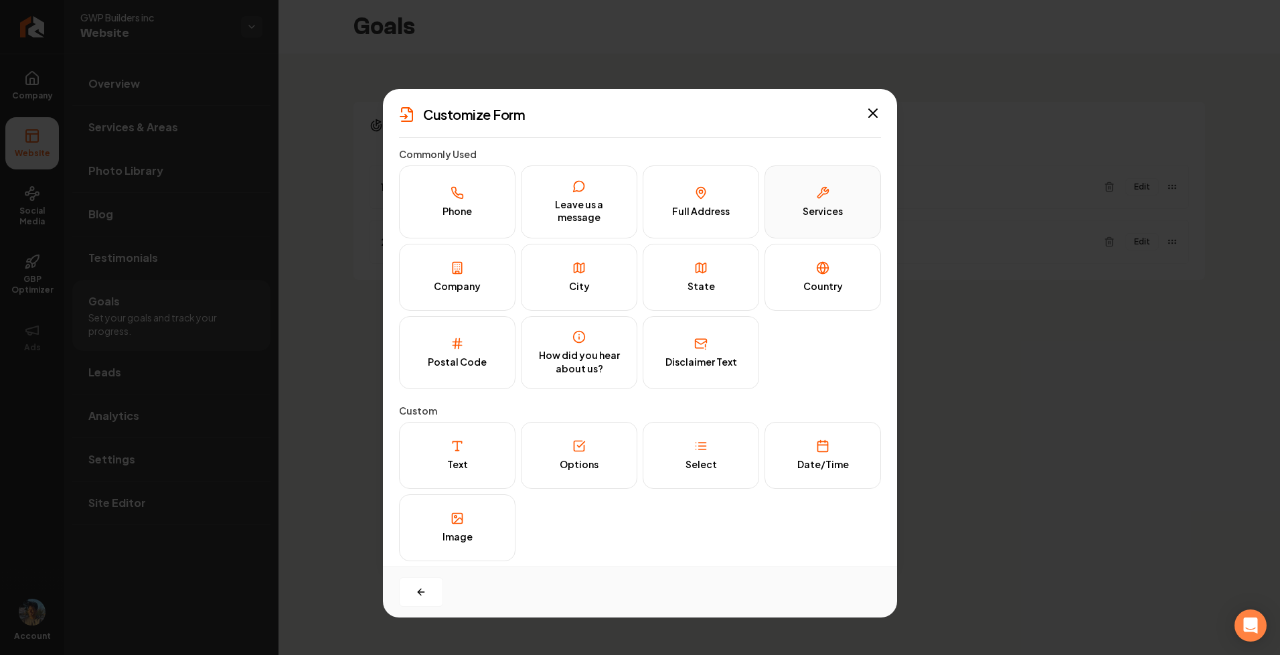
click at [836, 208] on div "Services" at bounding box center [823, 211] width 40 height 13
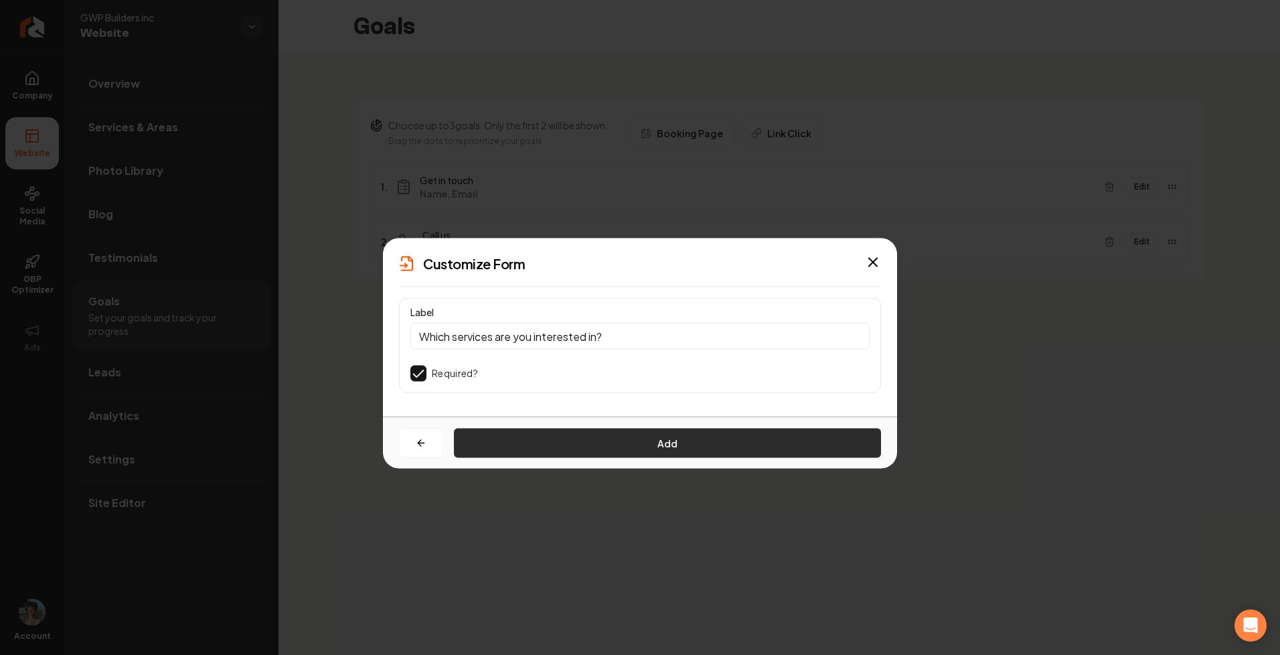
click at [631, 449] on button "Add" at bounding box center [667, 443] width 427 height 29
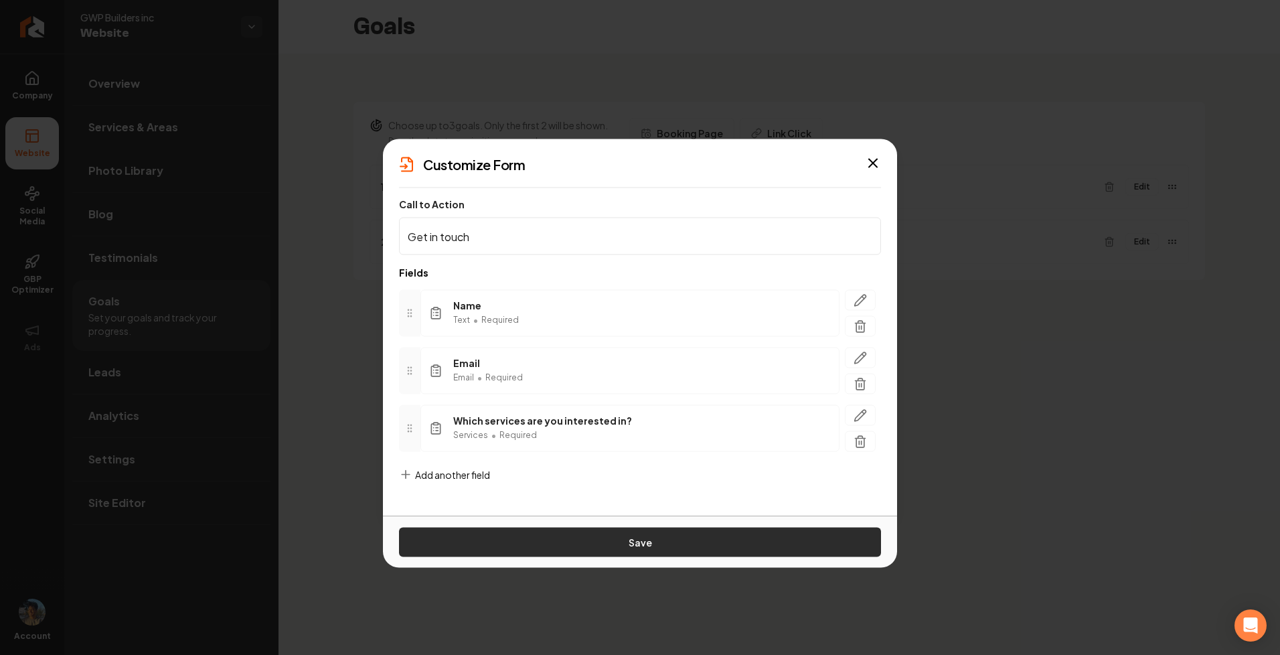
click at [506, 532] on button "Save" at bounding box center [640, 542] width 482 height 29
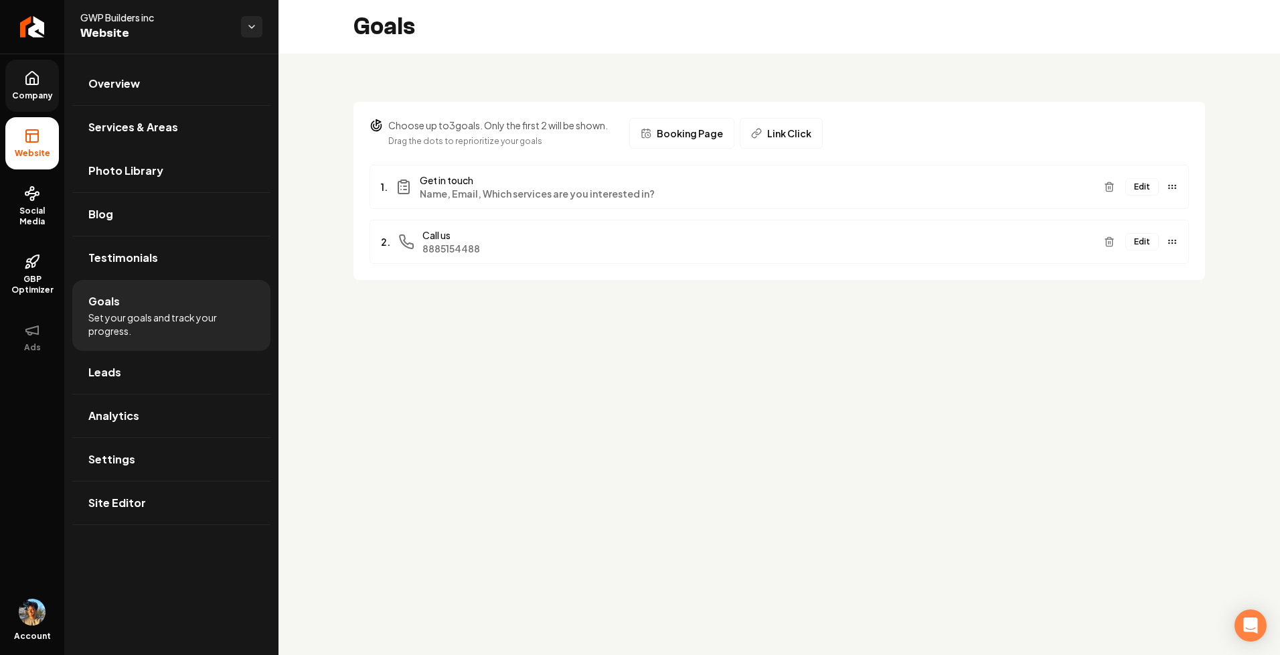
click at [21, 81] on link "Company" at bounding box center [32, 86] width 54 height 52
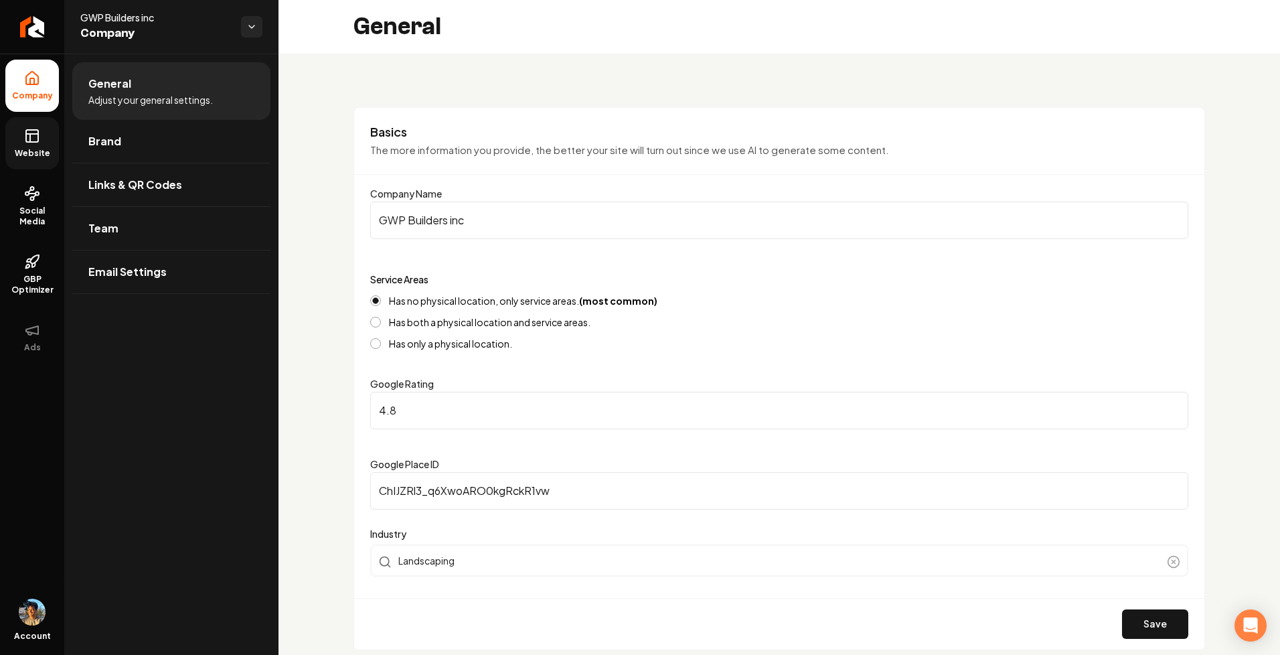
click at [36, 132] on icon at bounding box center [32, 136] width 16 height 16
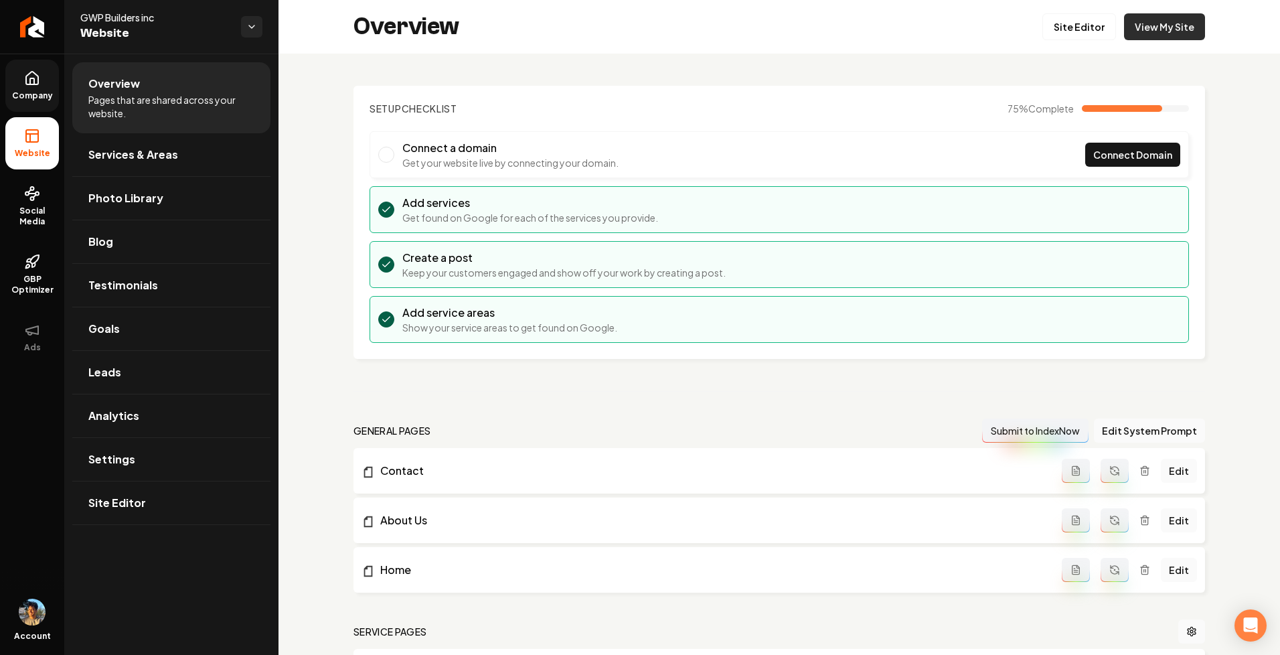
click at [1190, 30] on link "View My Site" at bounding box center [1164, 26] width 81 height 27
click at [186, 161] on link "Services & Areas" at bounding box center [171, 154] width 198 height 43
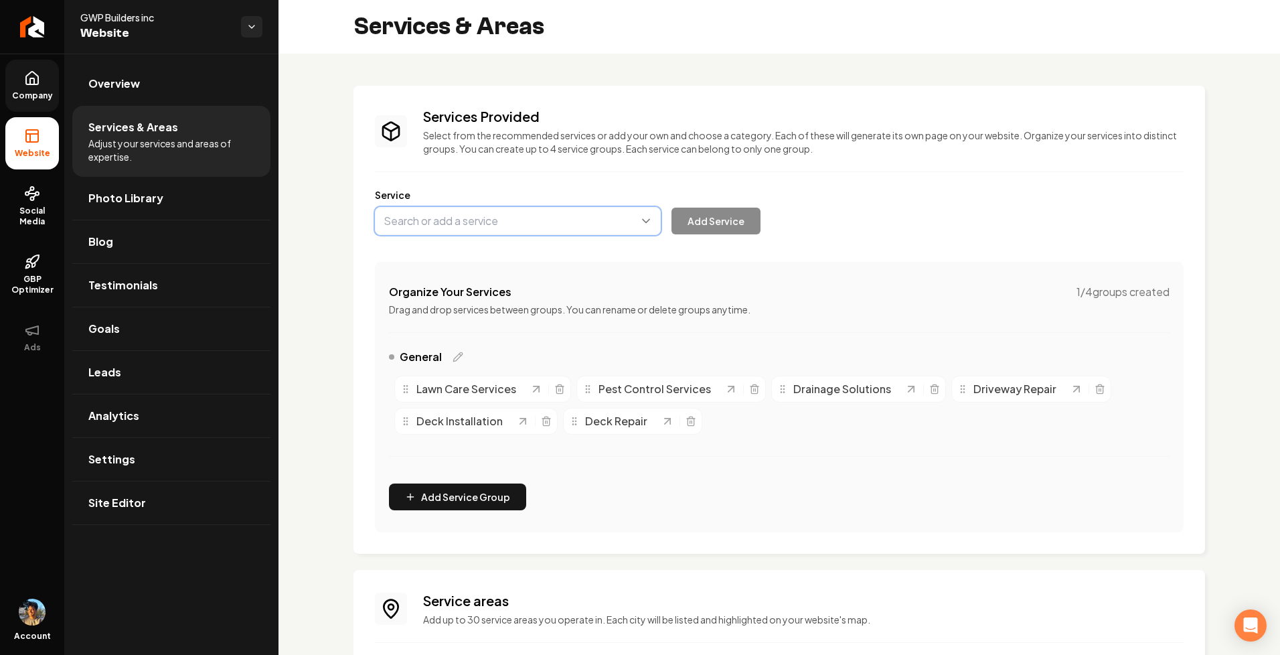
click at [650, 222] on button "Main content area" at bounding box center [518, 221] width 286 height 28
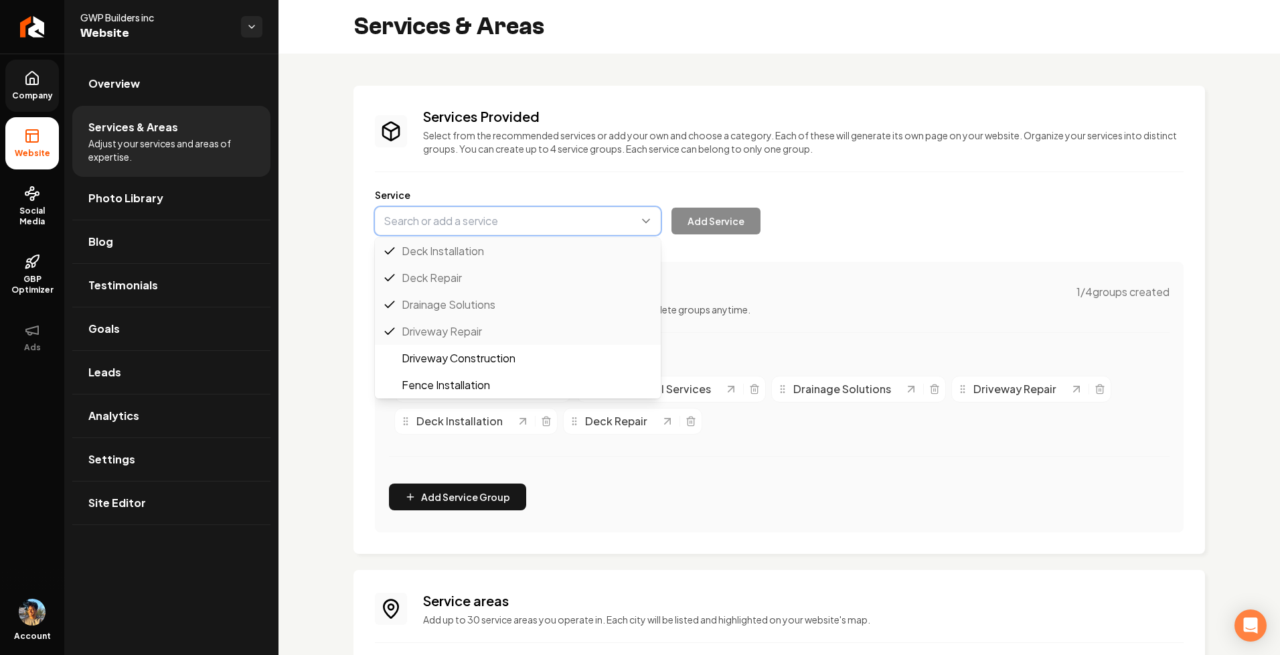
type input "Driveway Construction"
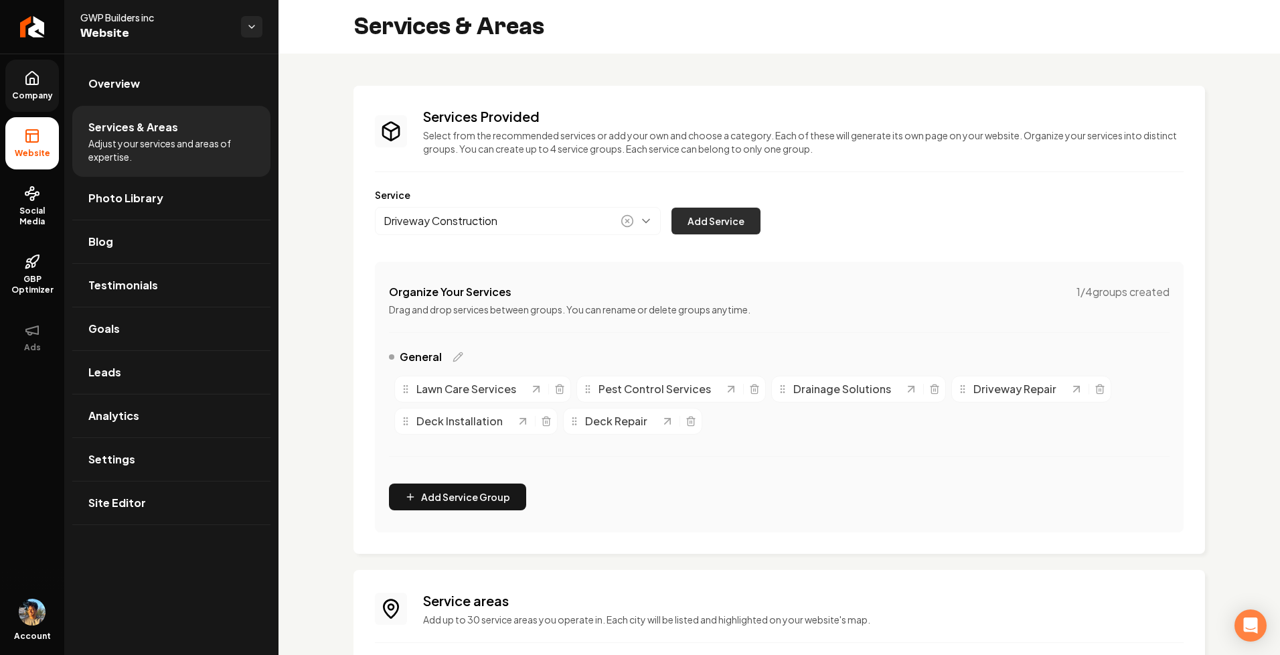
click at [693, 210] on button "Add Service" at bounding box center [716, 221] width 89 height 27
click at [641, 215] on button "Main content area" at bounding box center [518, 221] width 286 height 28
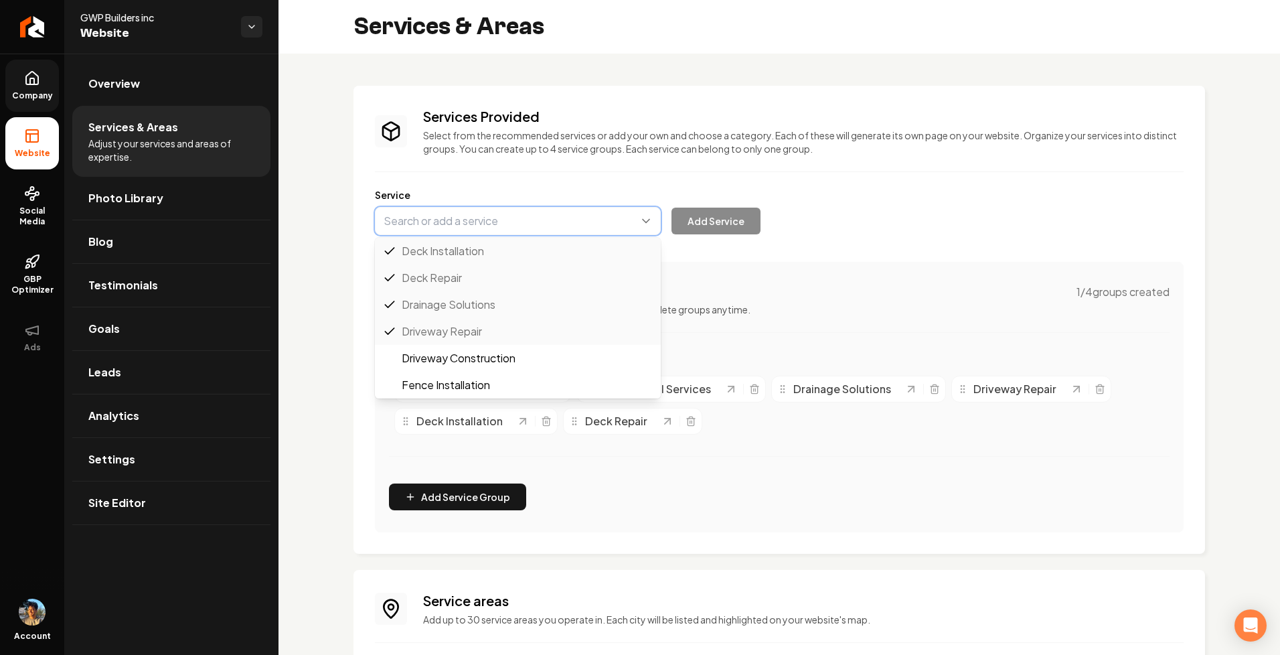
type input "Fence Installation"
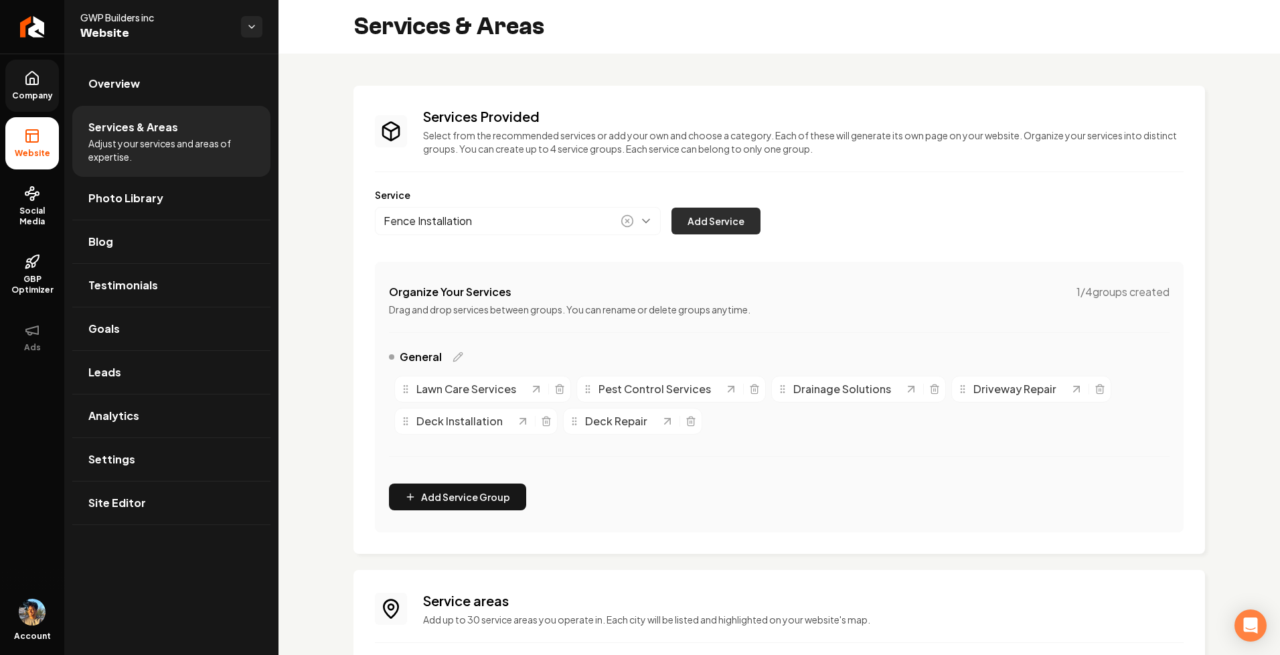
click at [704, 221] on button "Add Service" at bounding box center [716, 221] width 89 height 27
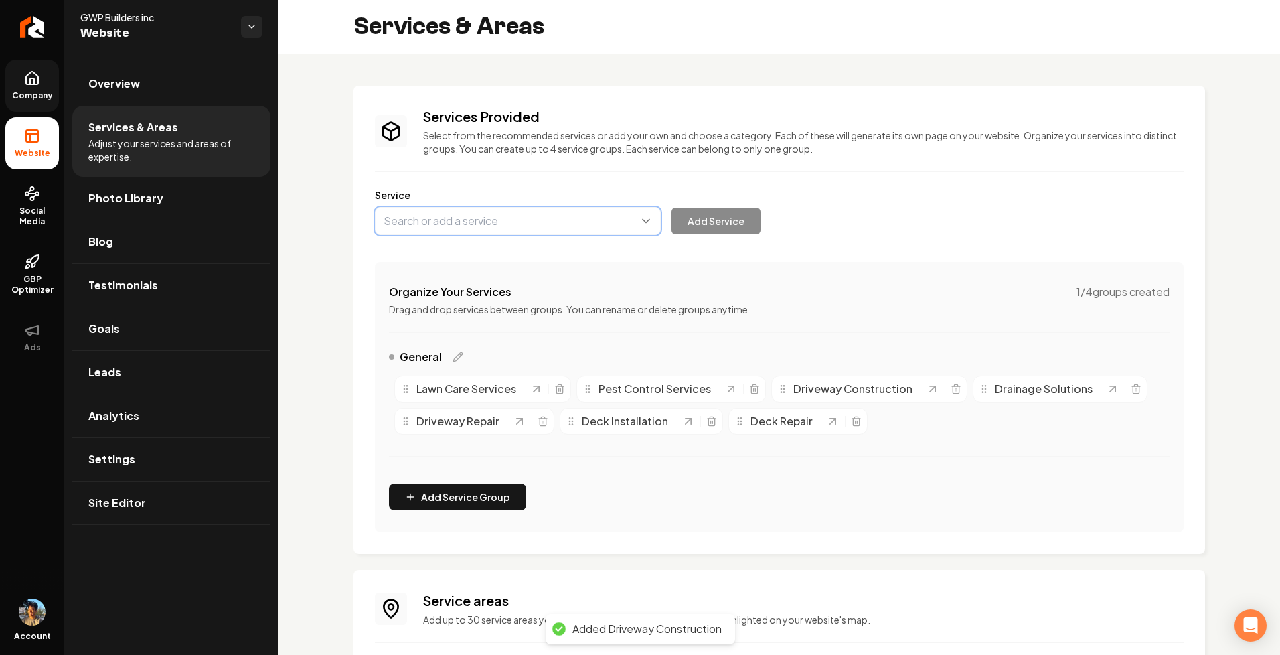
click at [641, 229] on button "Main content area" at bounding box center [518, 221] width 286 height 28
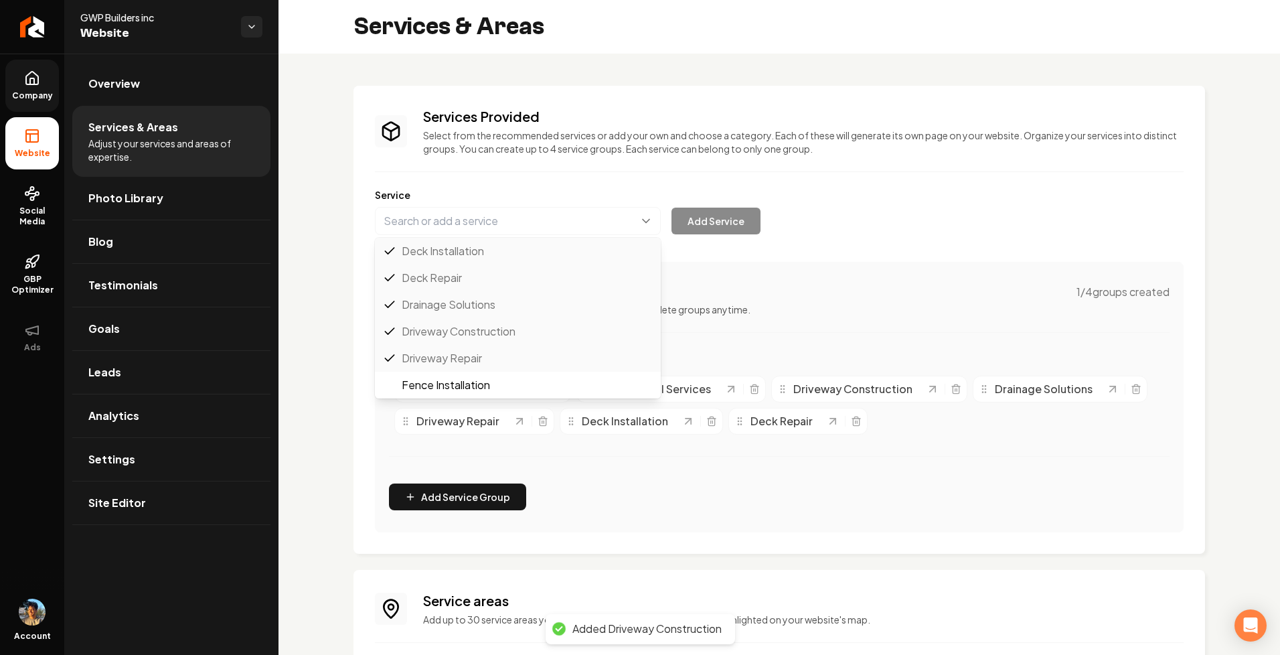
click at [794, 257] on div "Services Provided Select from the recommended services or add your own and choo…" at bounding box center [779, 319] width 809 height 425
click at [643, 224] on button "Main content area" at bounding box center [518, 221] width 286 height 28
type input "Fence Repair"
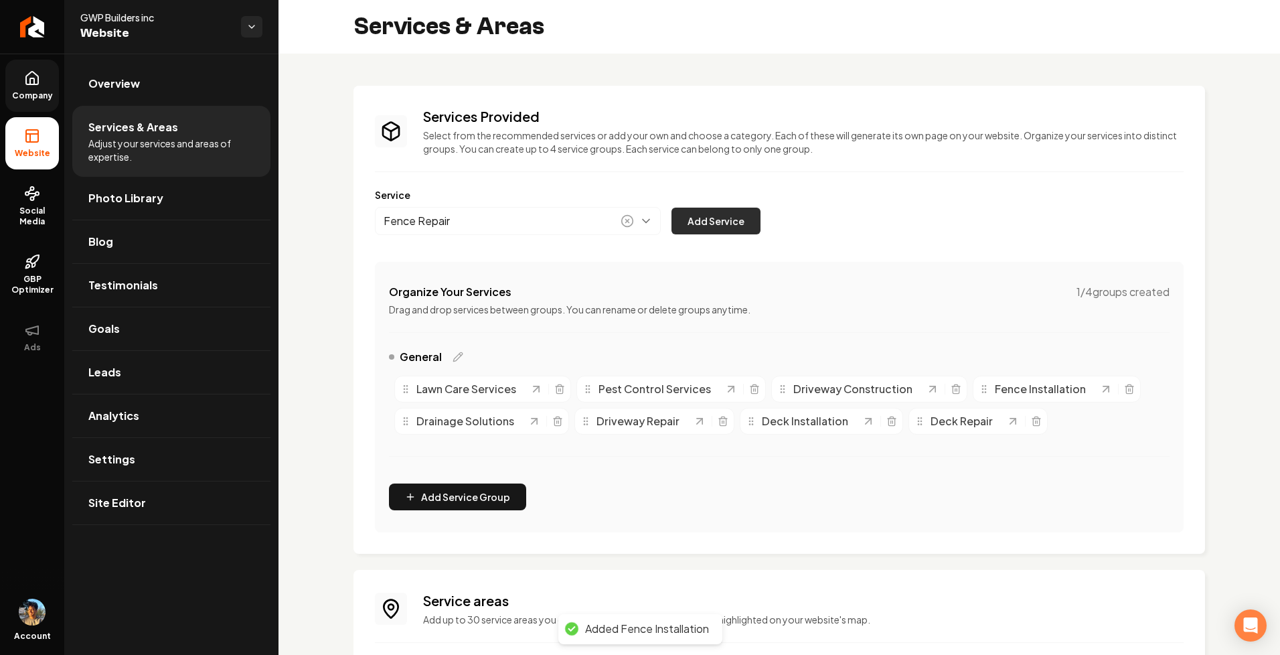
click at [715, 226] on button "Add Service" at bounding box center [716, 221] width 89 height 27
click at [645, 220] on button "Main content area" at bounding box center [518, 221] width 286 height 28
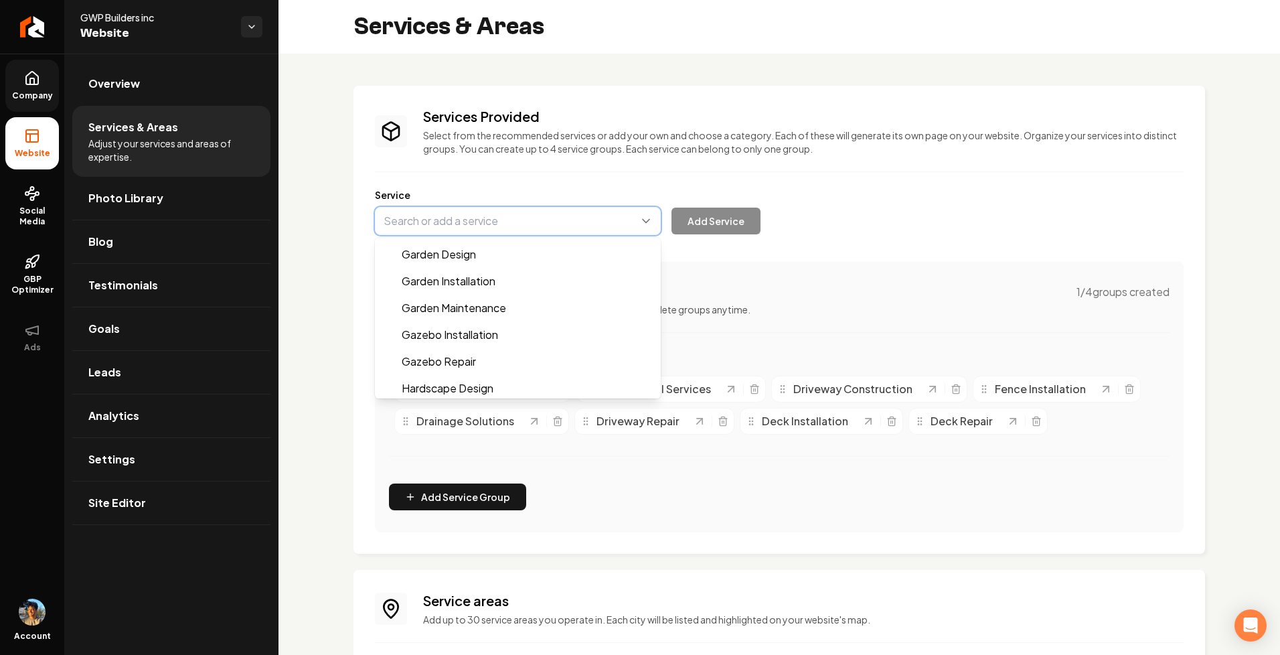
scroll to position [252, 0]
type input "Hardscape Design"
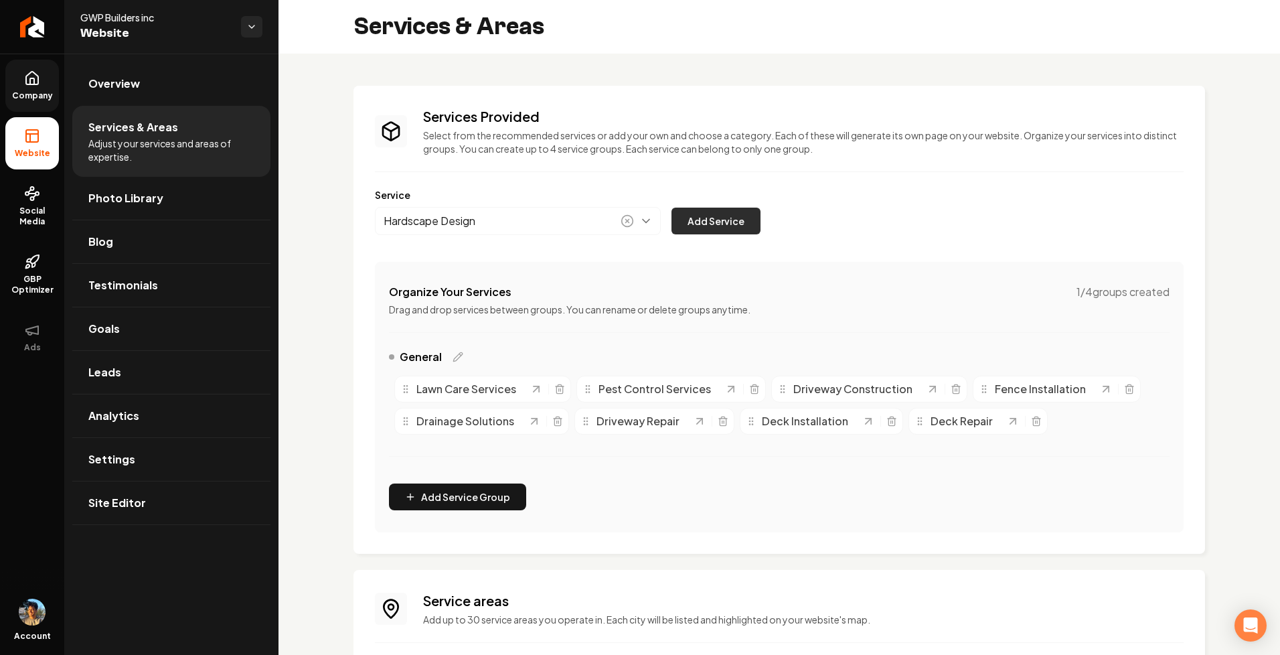
click at [708, 212] on button "Add Service" at bounding box center [716, 221] width 89 height 27
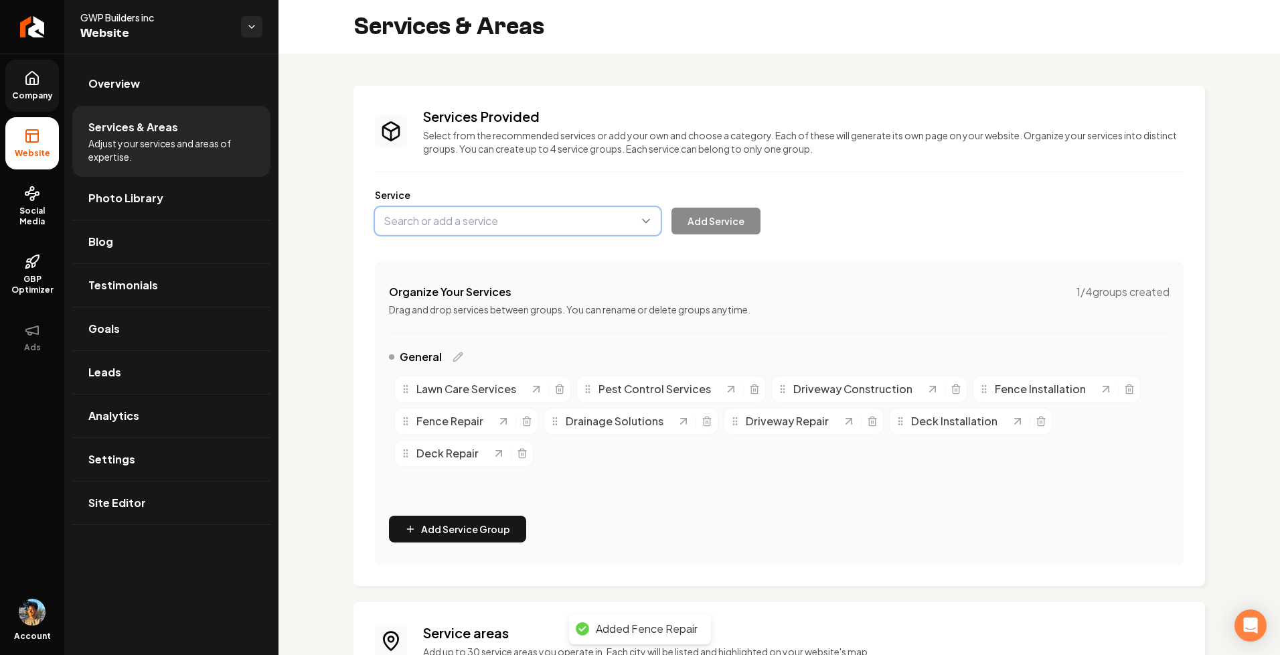
click at [645, 216] on button "Main content area" at bounding box center [518, 221] width 286 height 28
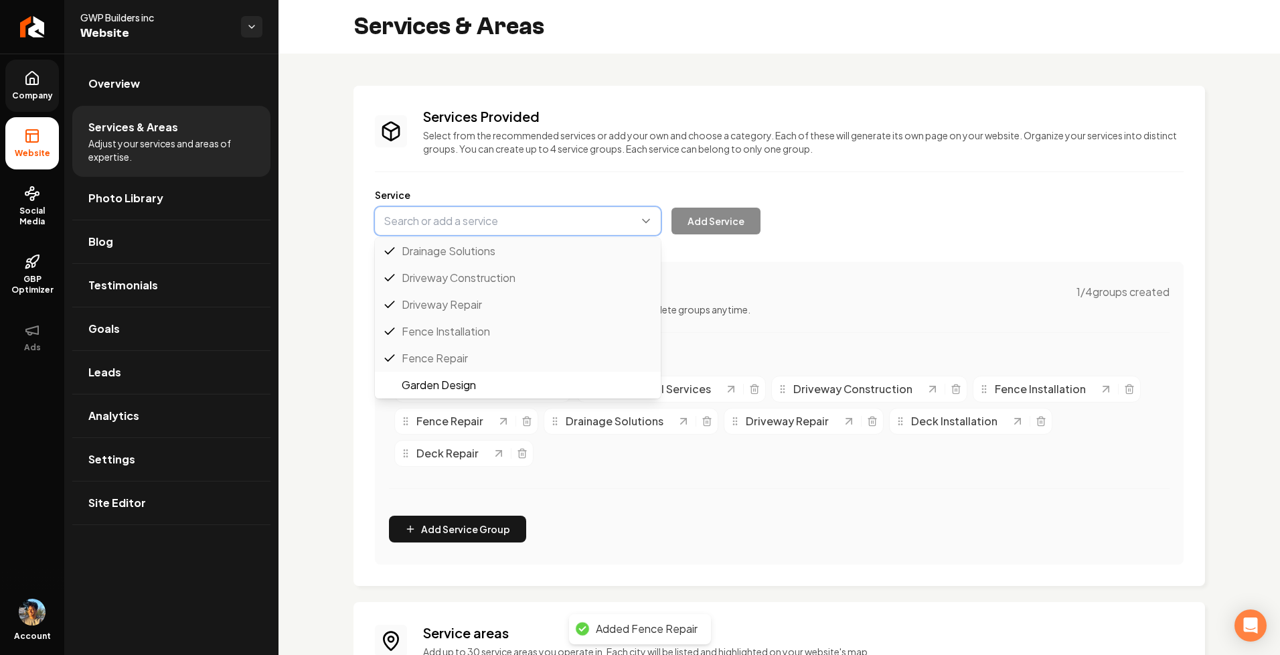
scroll to position [296, 0]
type input "Hedge Installation"
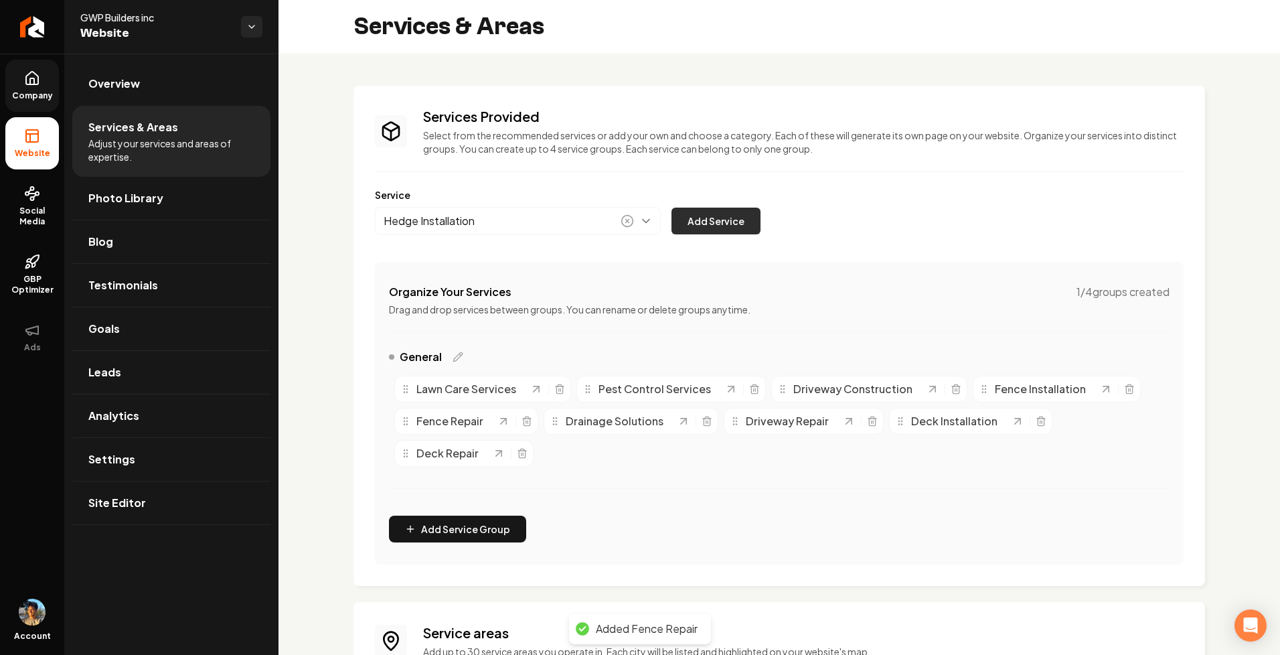
click at [710, 224] on button "Add Service" at bounding box center [716, 221] width 89 height 27
click at [613, 228] on button "Main content area" at bounding box center [518, 221] width 286 height 28
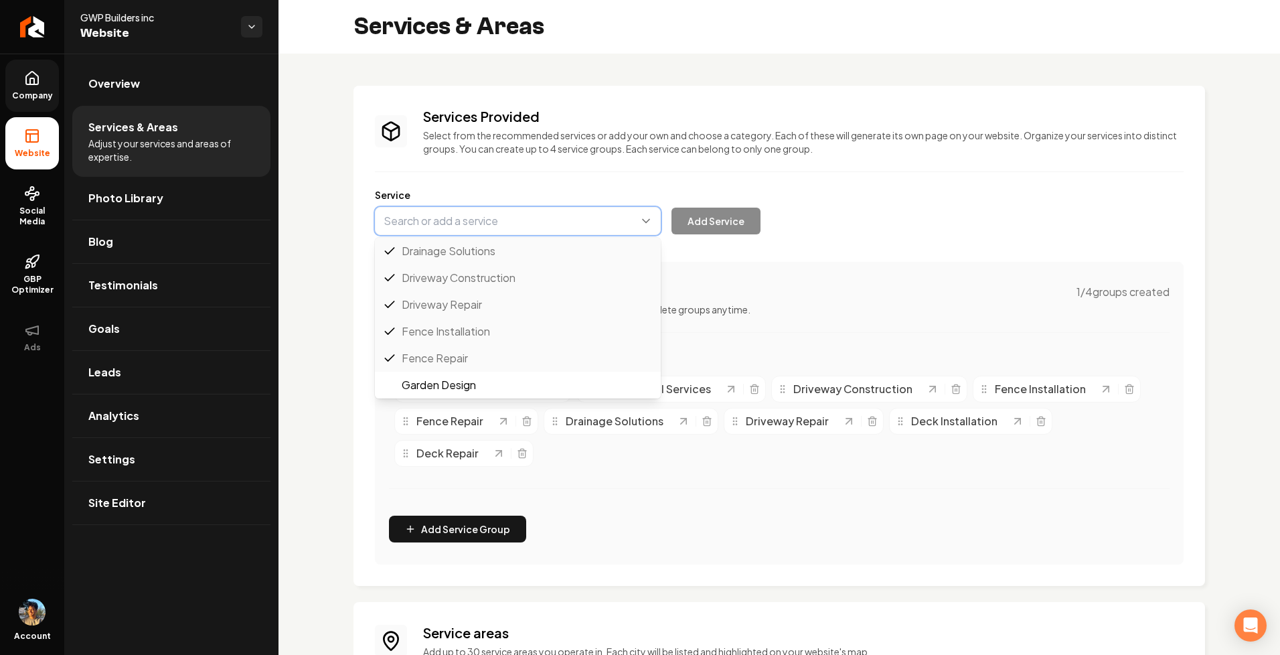
scroll to position [287, 0]
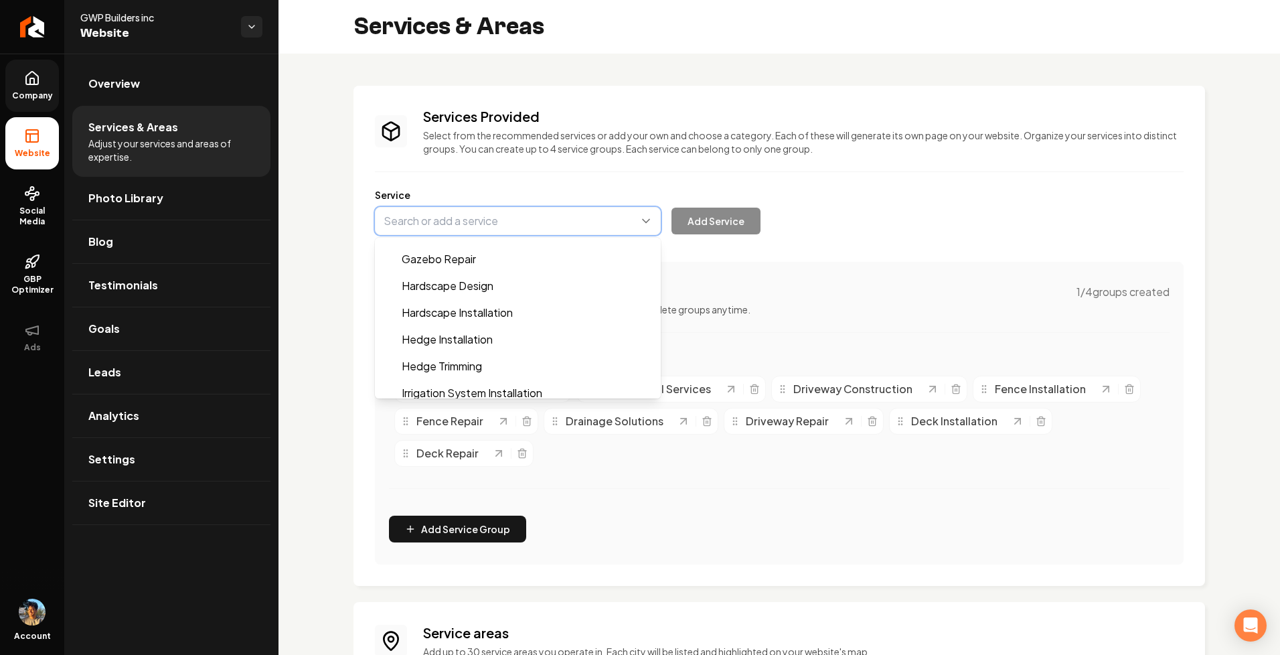
type input "Hardscape Installation"
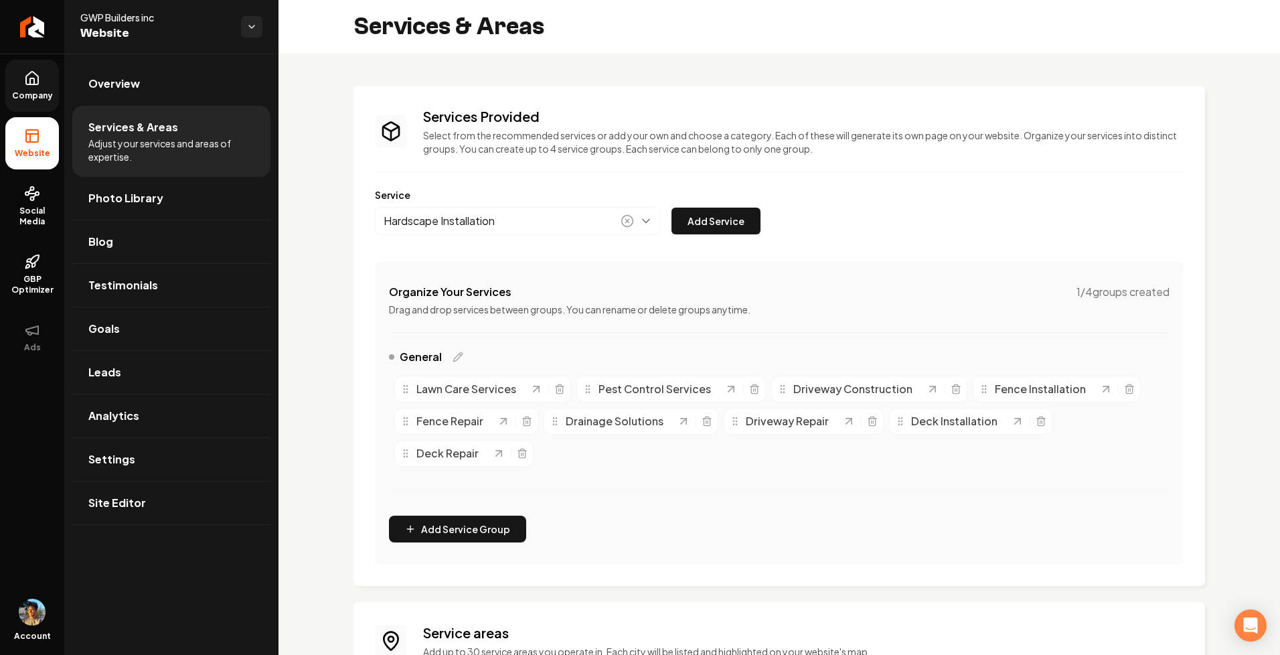
click at [709, 241] on div "Services Provided Select from the recommended services or add your own and choo…" at bounding box center [779, 335] width 809 height 457
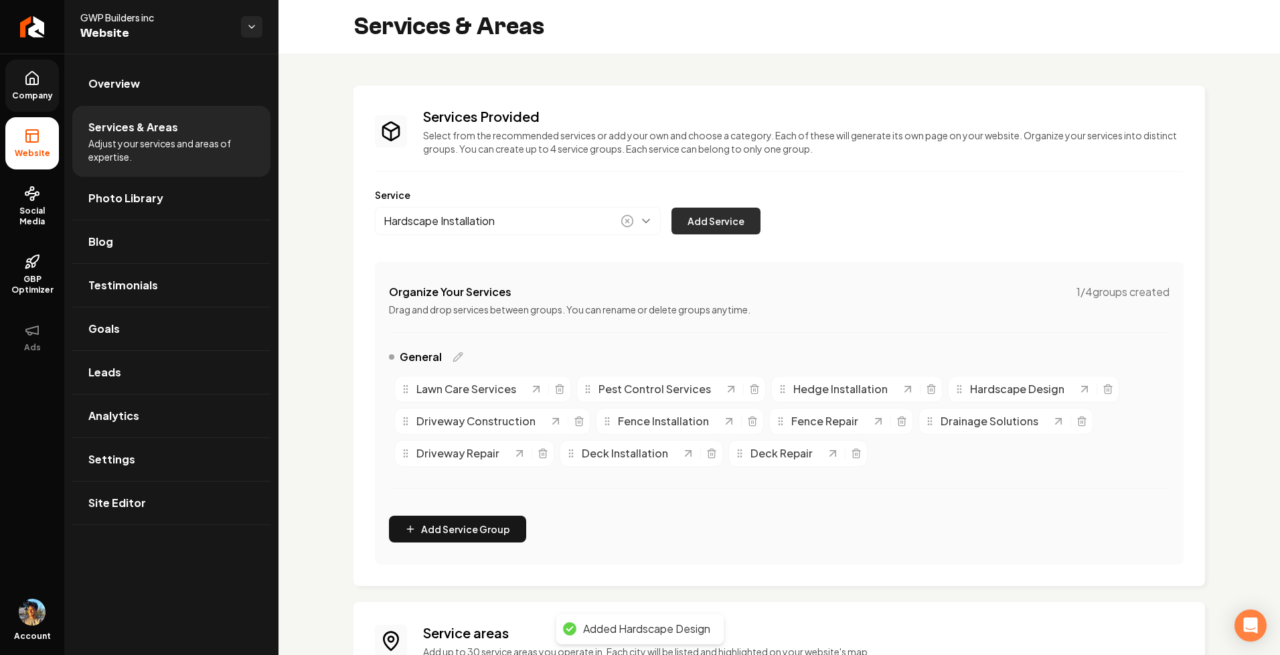
click at [712, 231] on button "Add Service" at bounding box center [716, 221] width 89 height 27
